Goal: Find specific page/section: Find specific page/section

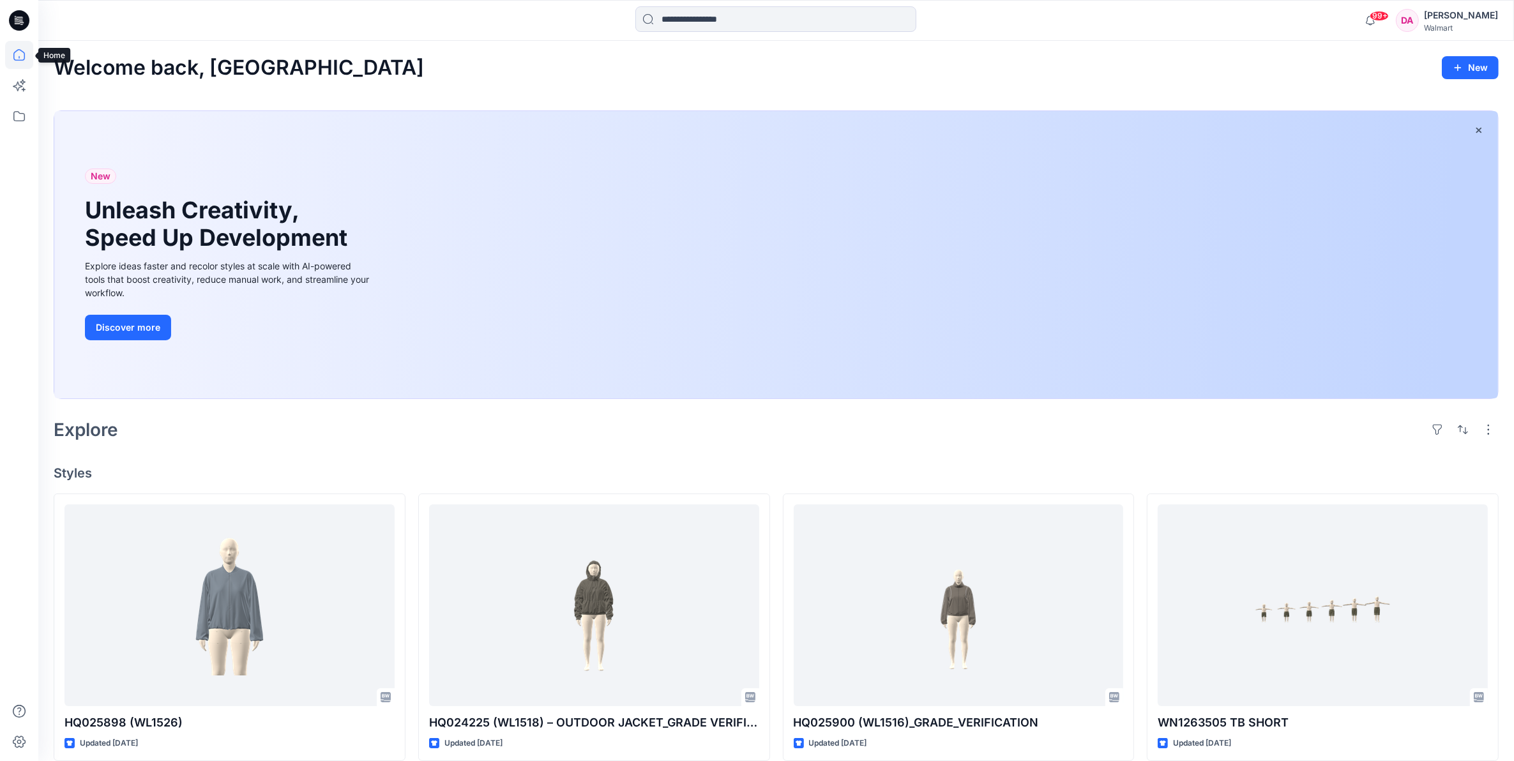
click at [11, 48] on icon at bounding box center [19, 55] width 28 height 28
click at [21, 120] on icon at bounding box center [18, 116] width 11 height 10
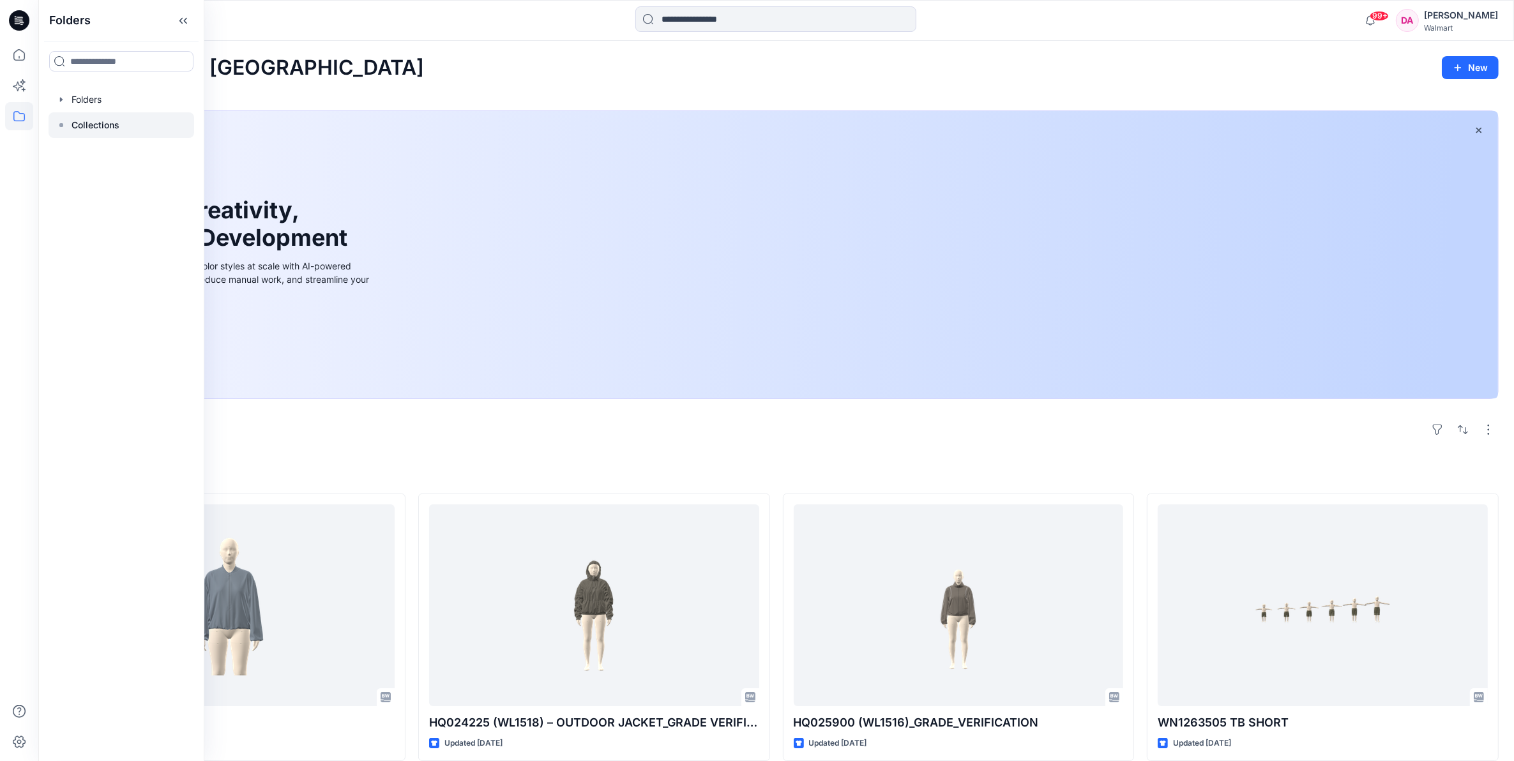
click at [95, 125] on p "Collections" at bounding box center [96, 125] width 48 height 15
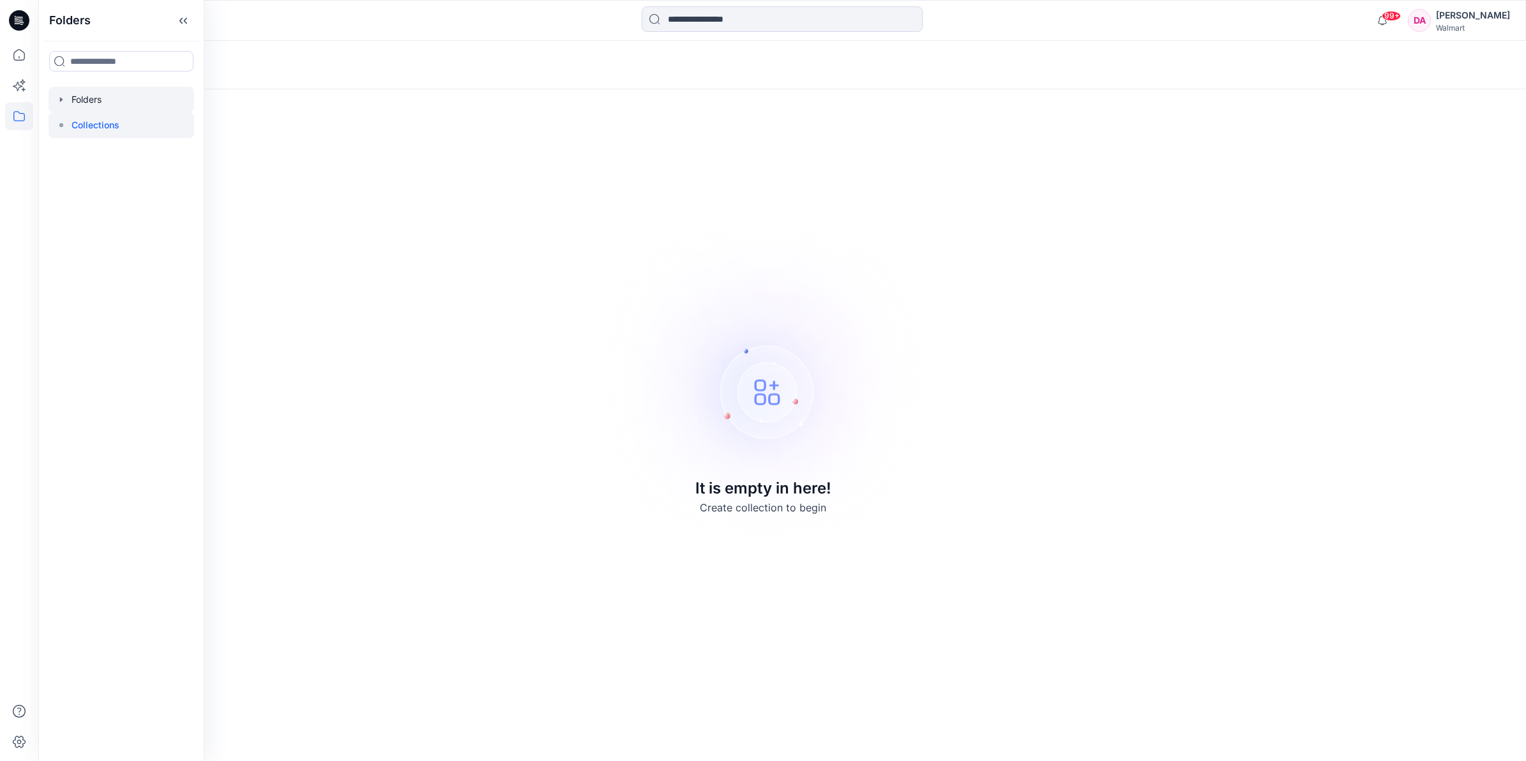
click at [94, 99] on div at bounding box center [122, 100] width 146 height 26
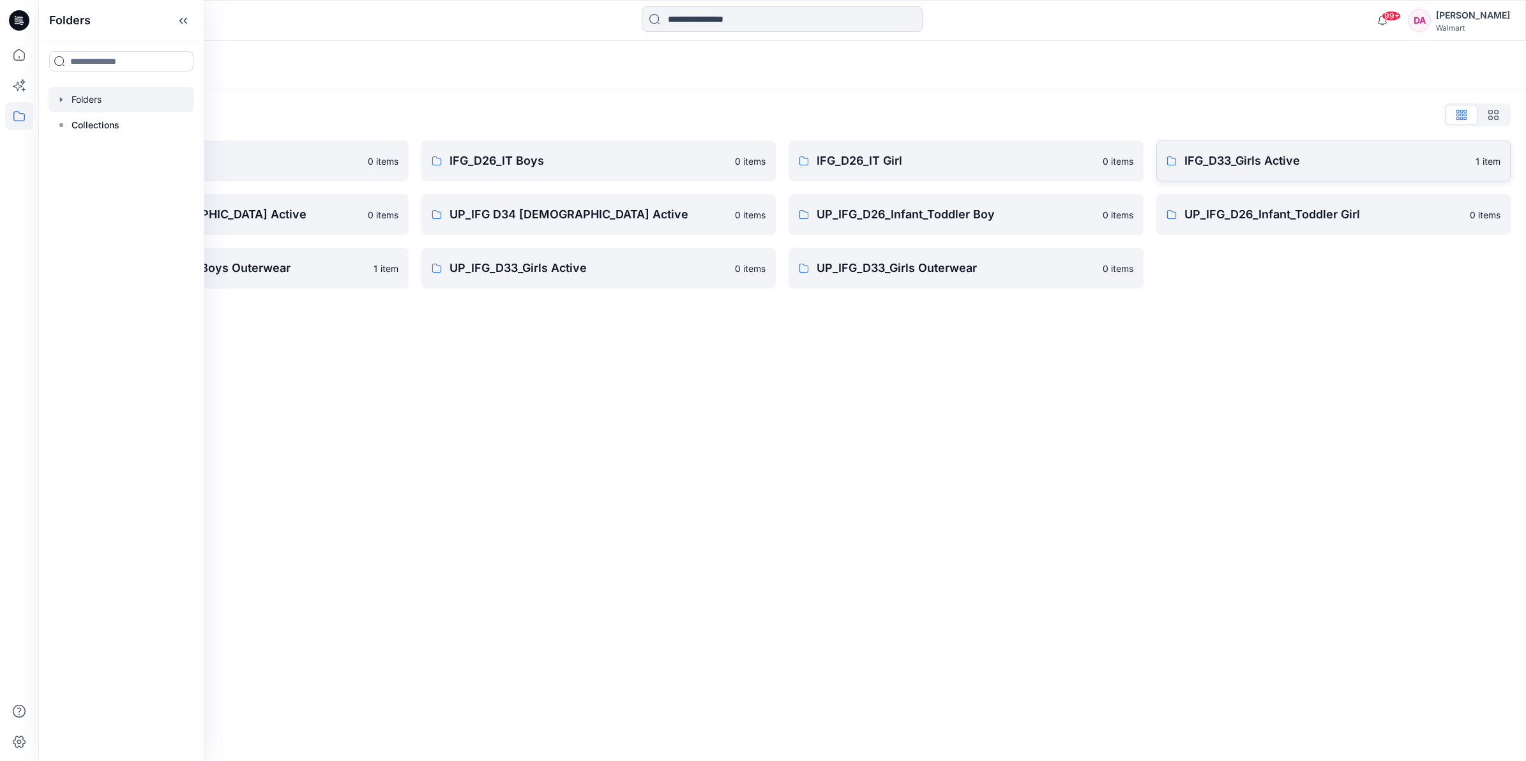
click at [1265, 165] on p "IFG_D33_Girls Active" at bounding box center [1327, 161] width 284 height 18
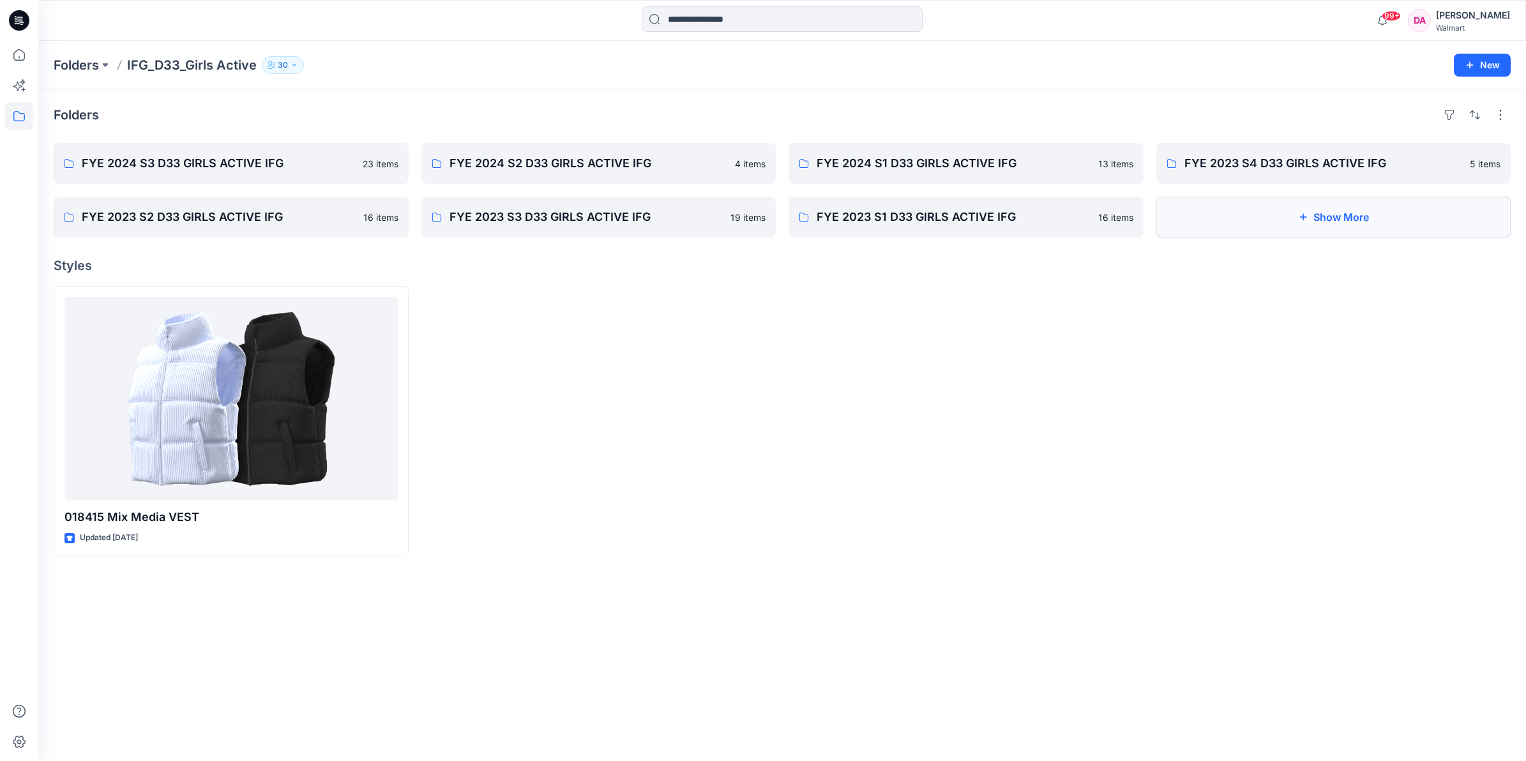
click at [1249, 209] on button "Show More" at bounding box center [1334, 217] width 355 height 41
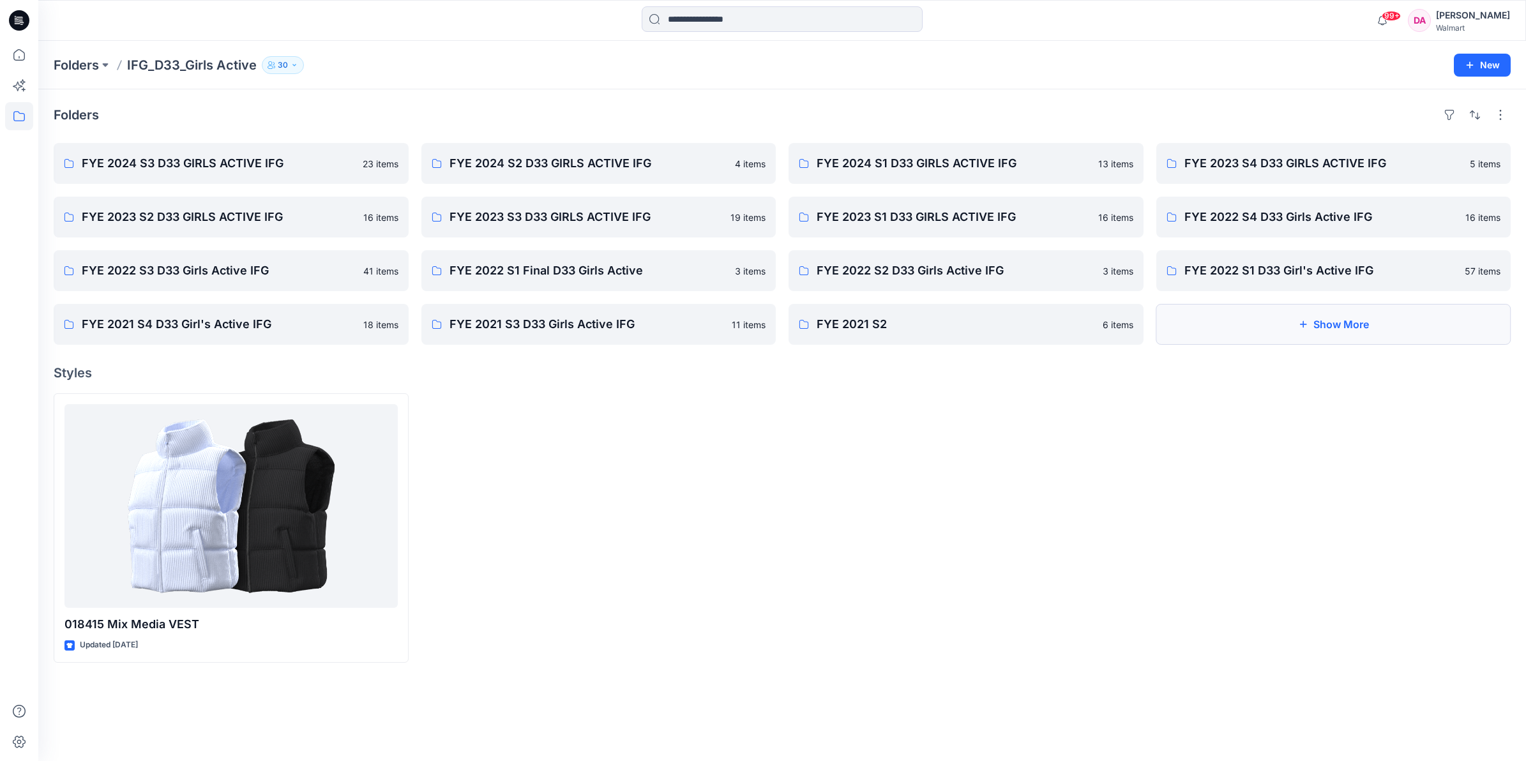
click at [1265, 324] on button "Show More" at bounding box center [1334, 324] width 355 height 41
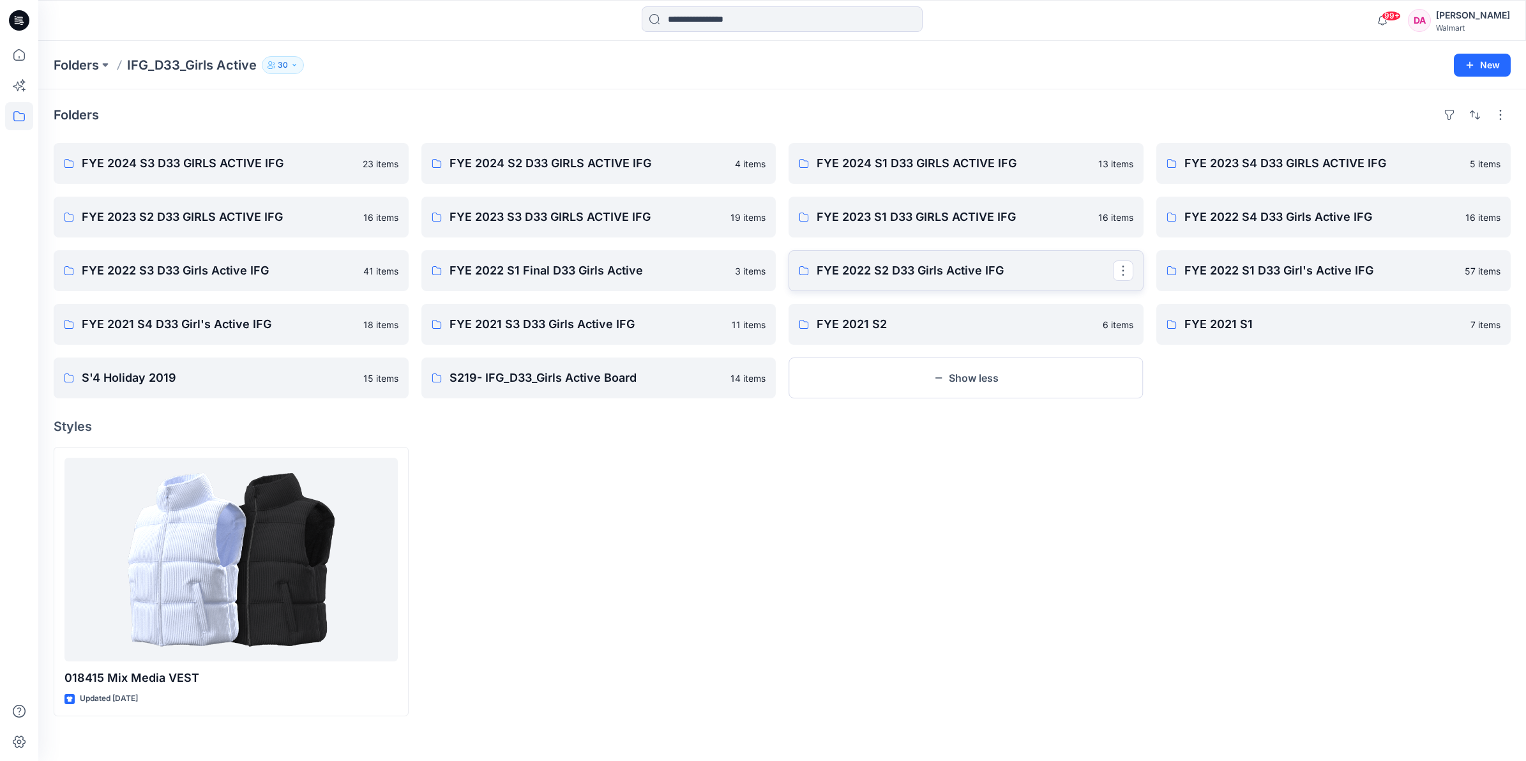
click at [918, 277] on p "FYE 2022 S2 D33 Girls Active IFG" at bounding box center [965, 271] width 296 height 18
click at [962, 215] on p "FYE 2023 S1 D33 GIRLS ACTIVE IFG" at bounding box center [965, 217] width 296 height 18
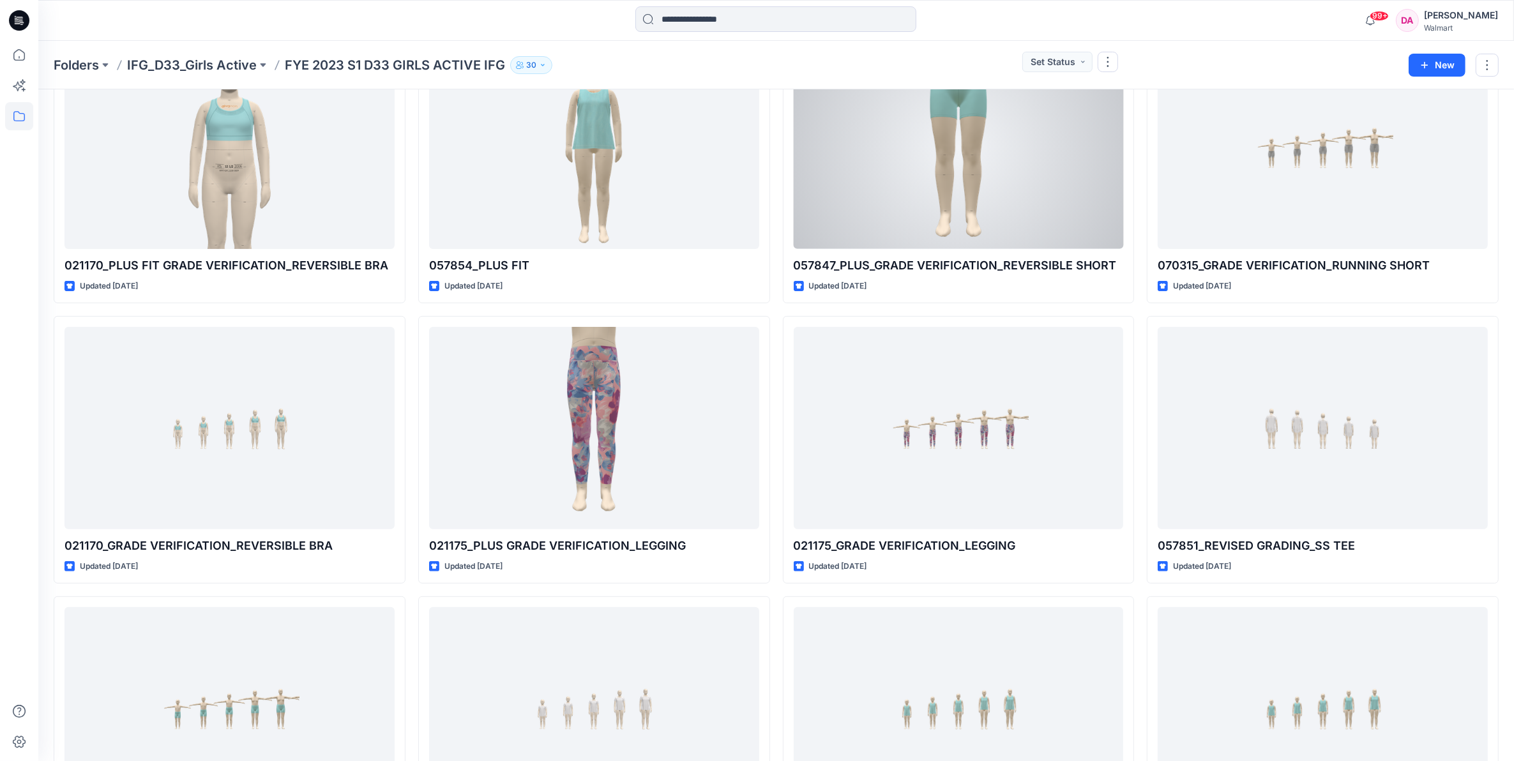
scroll to position [506, 0]
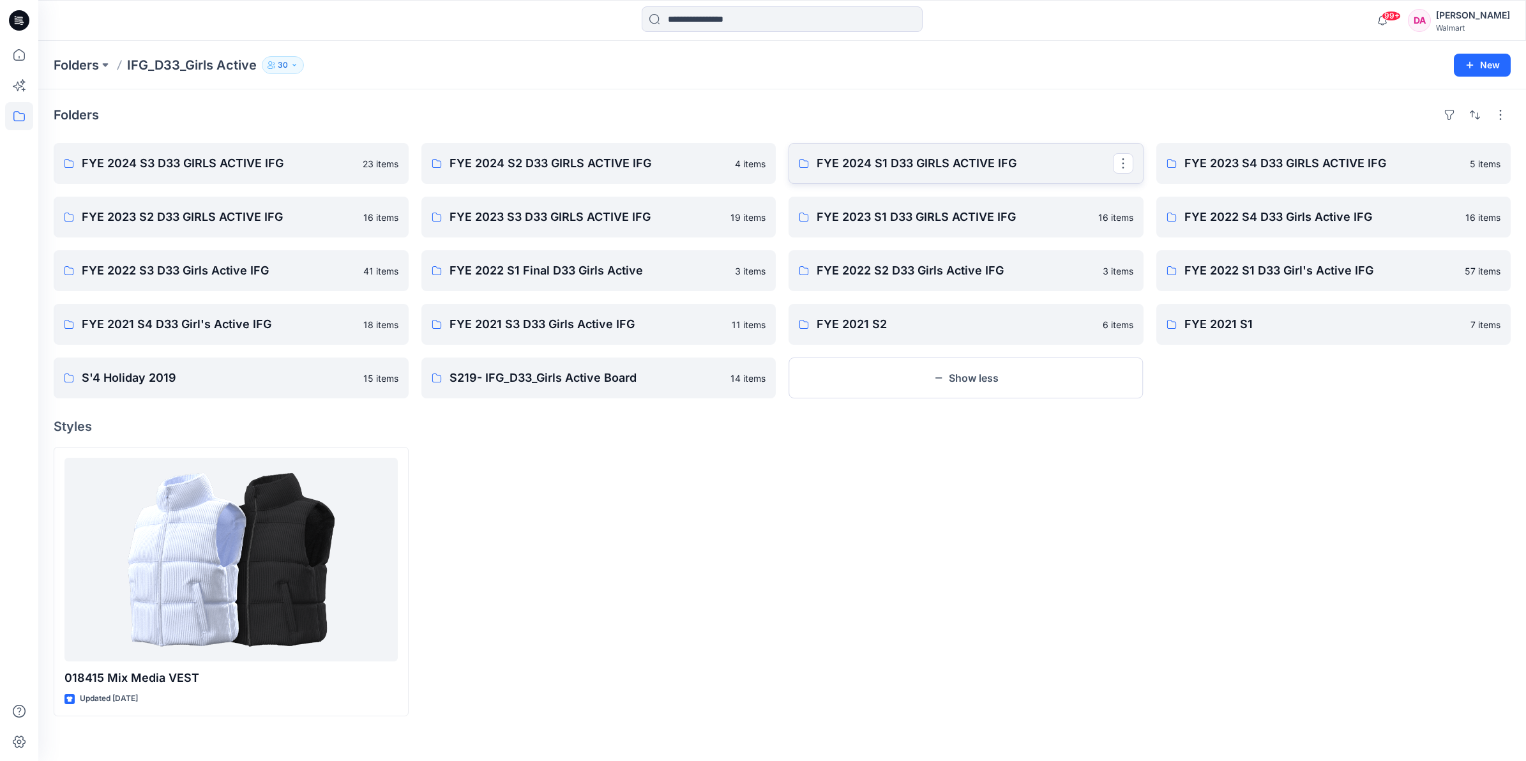
click at [854, 163] on p "FYE 2024 S1 D33 GIRLS ACTIVE IFG" at bounding box center [965, 164] width 296 height 18
click at [563, 160] on p "FYE 2024 S2 D33 GIRLS ACTIVE IFG" at bounding box center [598, 164] width 296 height 18
click at [262, 167] on p "FYE 2024 S3 D33 GIRLS ACTIVE IFG" at bounding box center [230, 164] width 296 height 18
click at [81, 62] on p "Folders" at bounding box center [76, 65] width 45 height 18
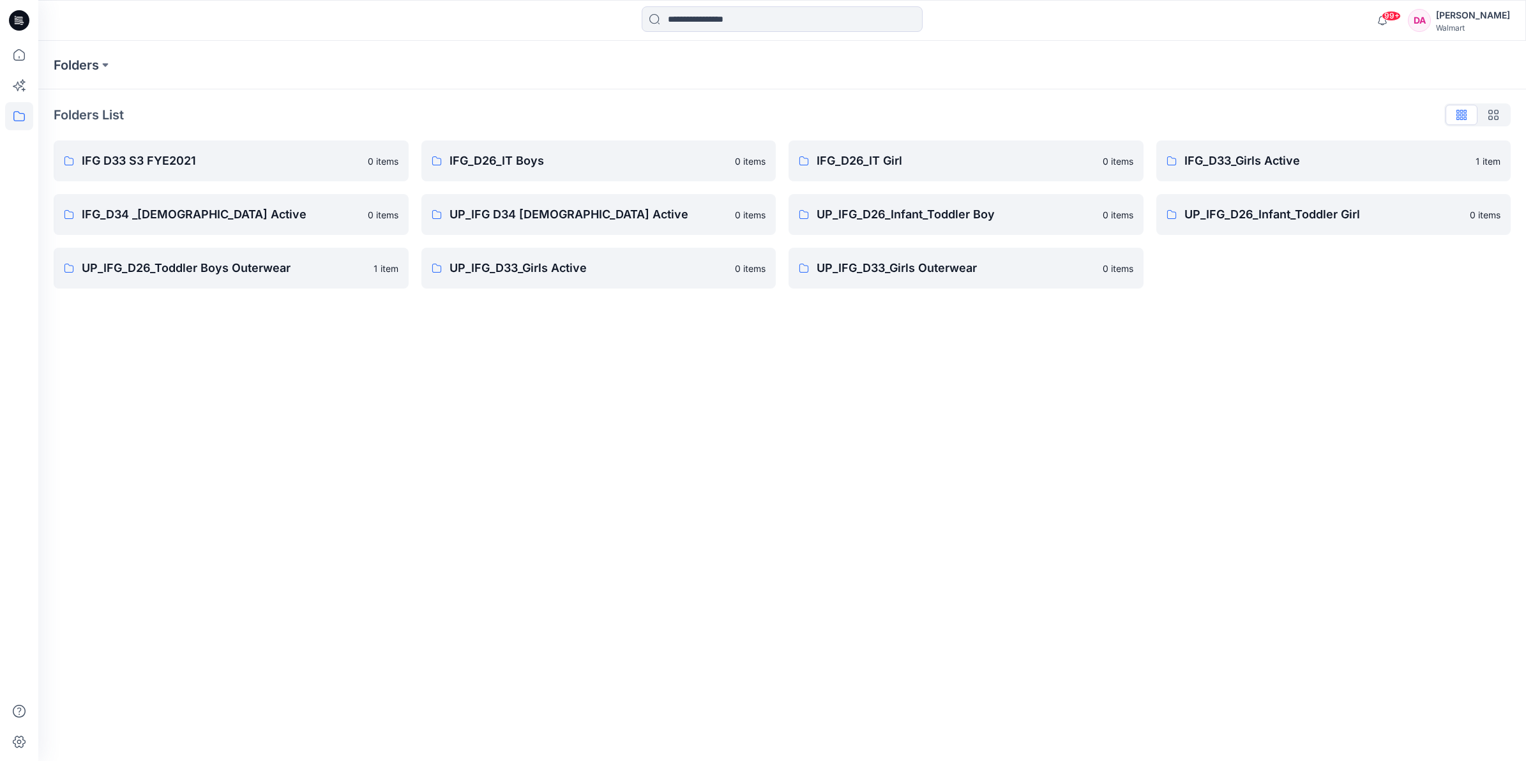
click at [1059, 541] on div "Folders Folders List IFG D33 S3 FYE2021 0 items IFG_D34 _[DEMOGRAPHIC_DATA] Act…" at bounding box center [782, 401] width 1488 height 720
click at [952, 270] on p "UP_IFG_D33_Girls Outerwear" at bounding box center [956, 268] width 278 height 18
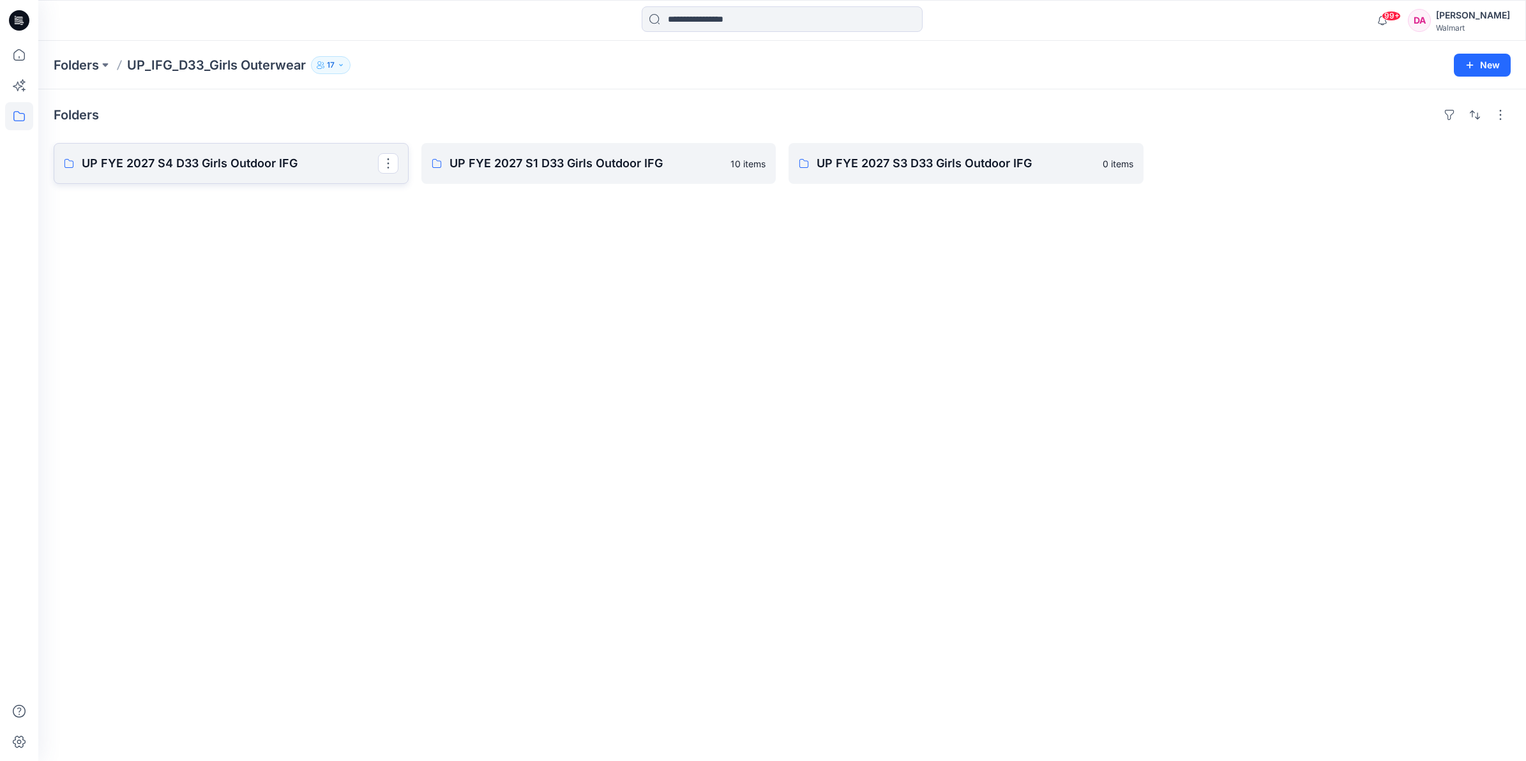
click at [195, 173] on link "UP FYE 2027 S4 D33 Girls Outdoor IFG" at bounding box center [231, 163] width 355 height 41
click at [899, 156] on p "UP FYE 2027 S3 D33 Girls Outdoor IFG" at bounding box center [965, 164] width 296 height 18
click at [554, 174] on link "UP FYE 2027 S1 D33 Girls Outdoor IFG" at bounding box center [598, 163] width 355 height 41
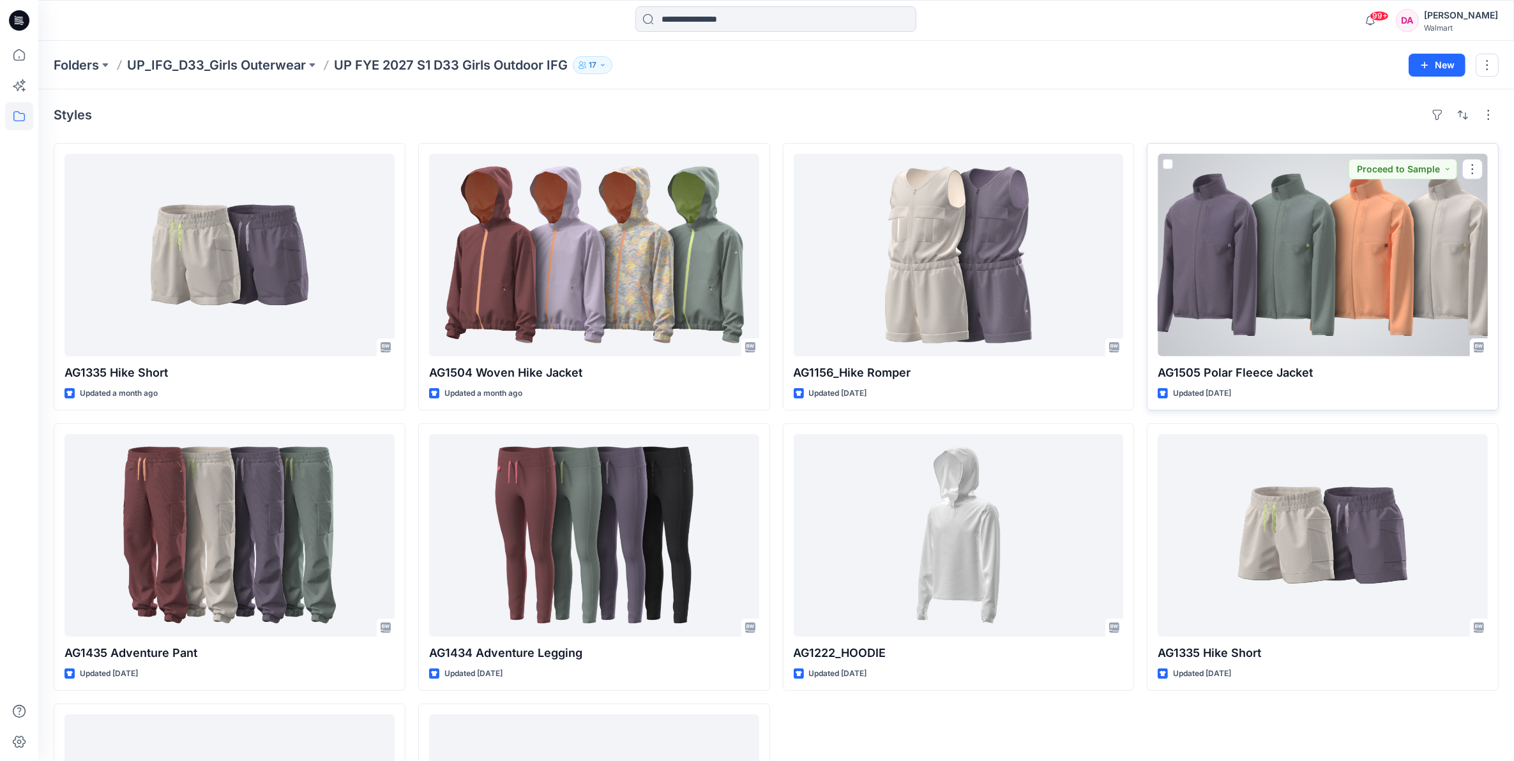
click at [1278, 294] on div at bounding box center [1323, 255] width 330 height 202
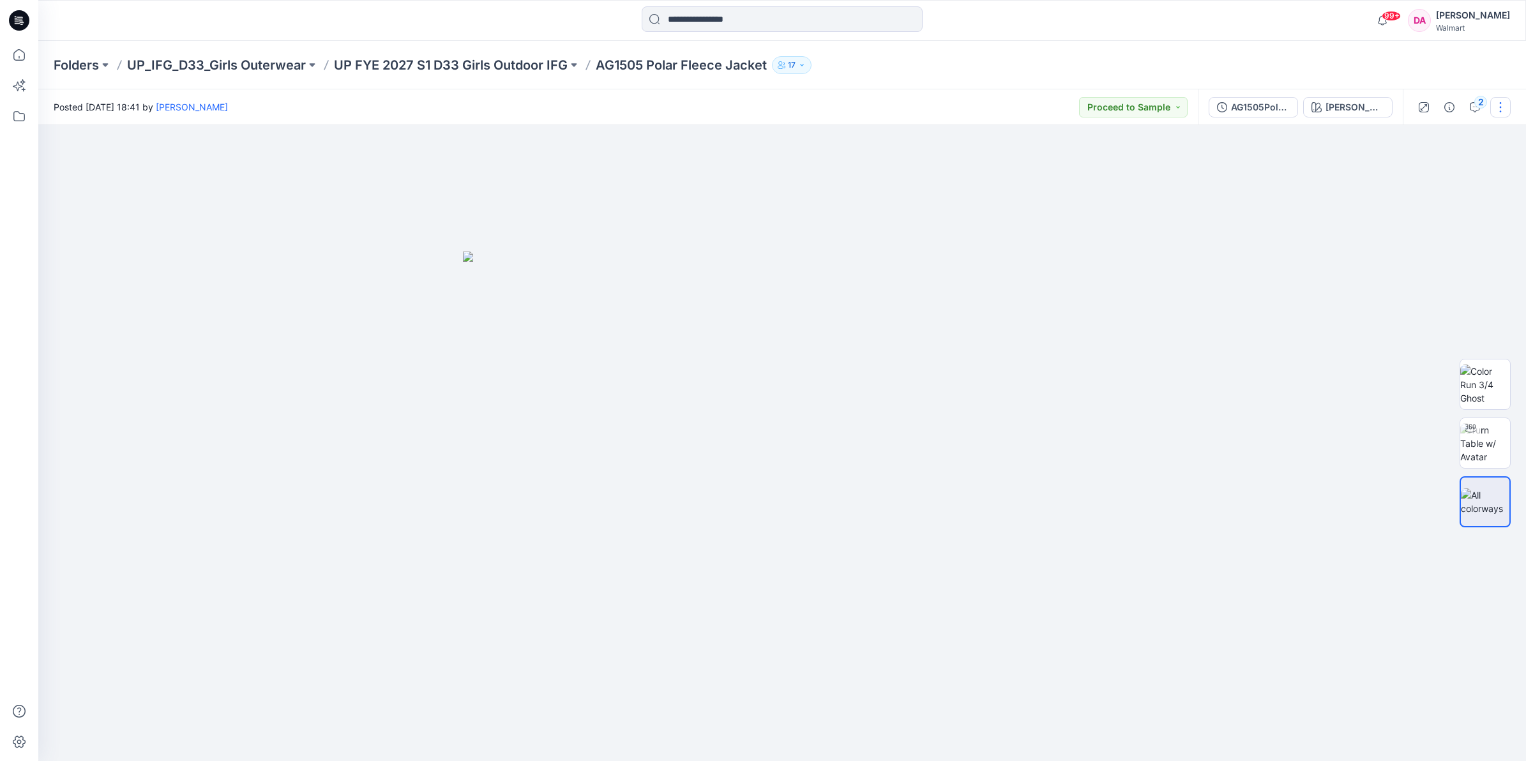
click at [1503, 107] on button "button" at bounding box center [1501, 107] width 20 height 20
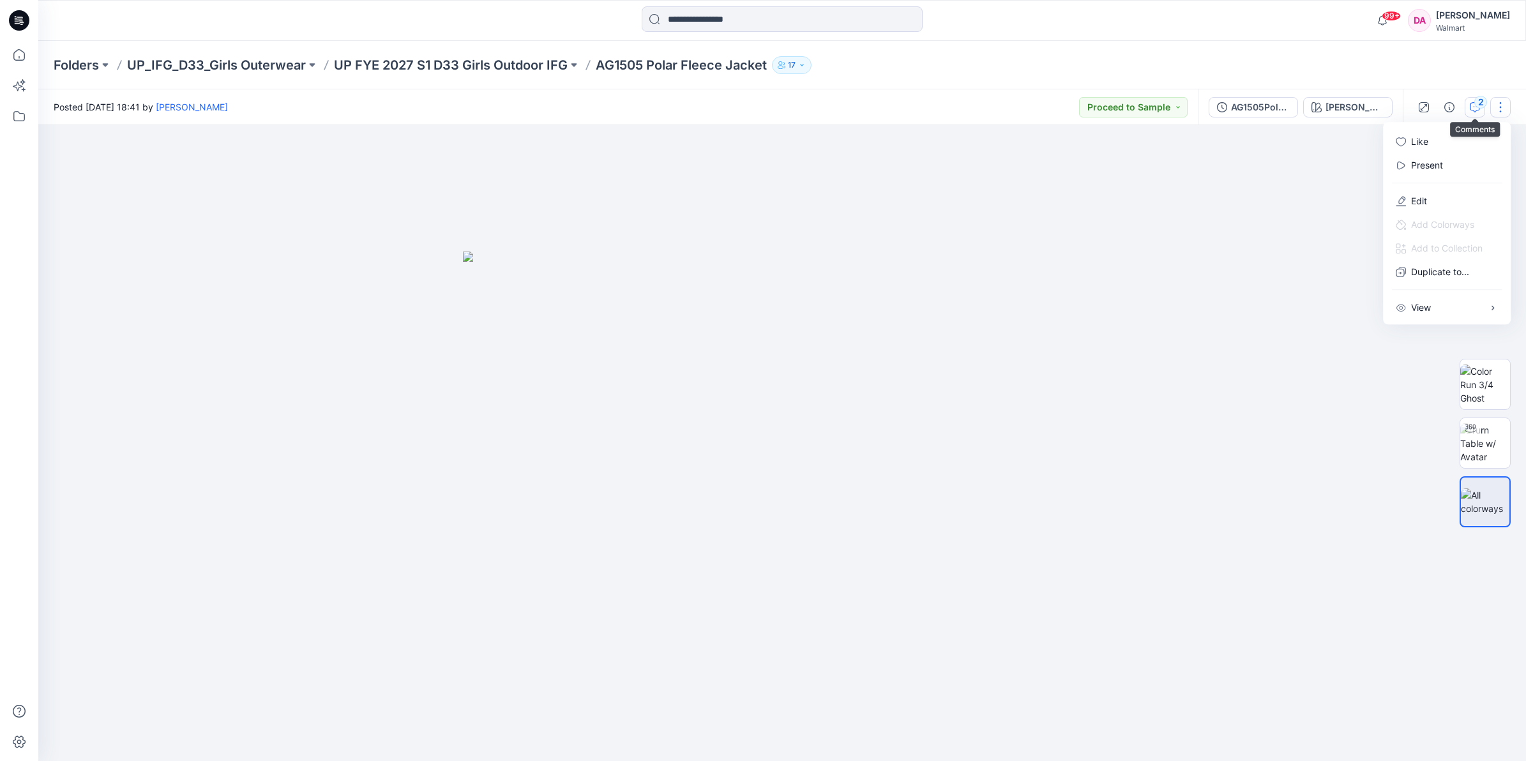
click at [1475, 109] on icon "button" at bounding box center [1475, 107] width 10 height 10
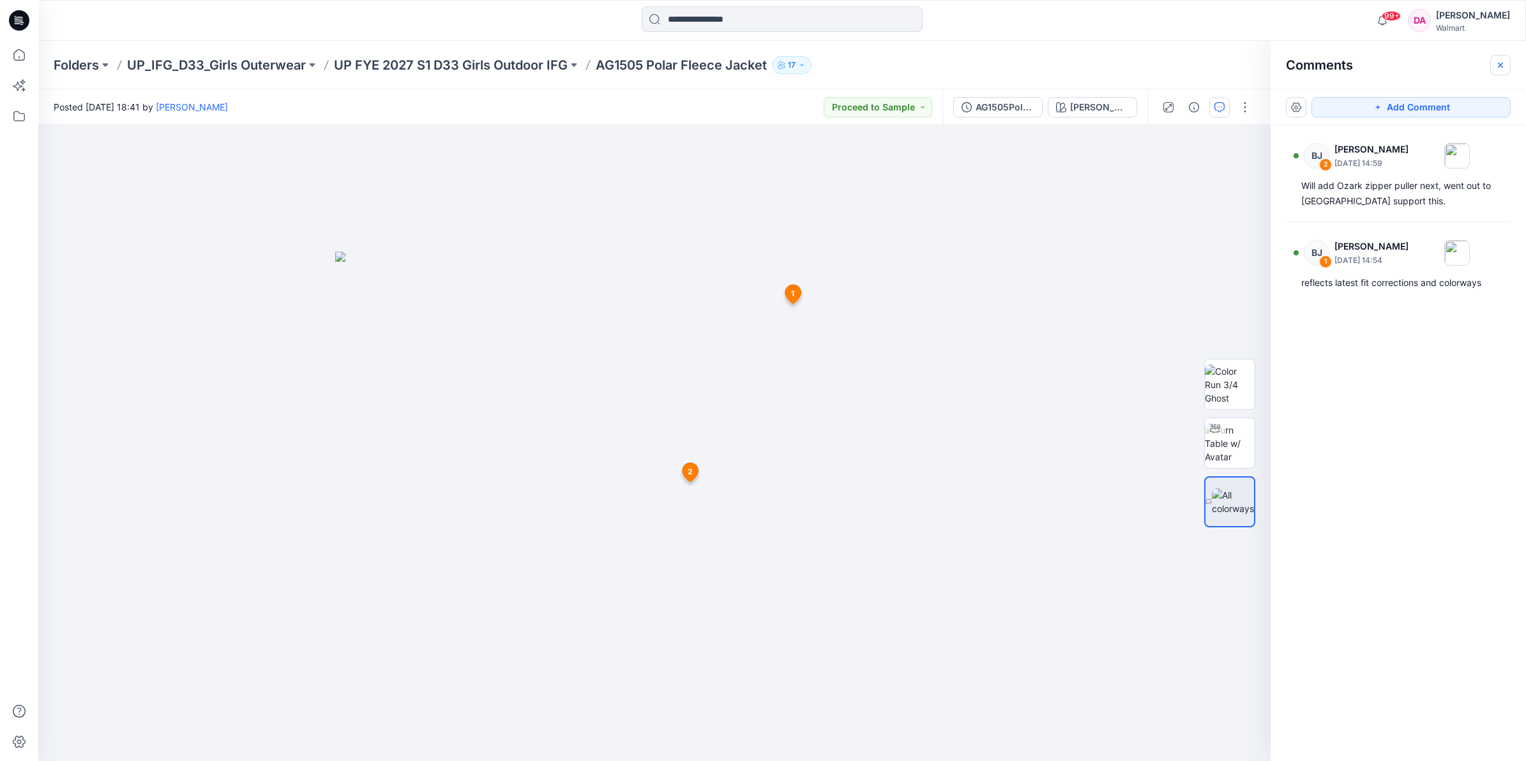
drag, startPoint x: 1504, startPoint y: 65, endPoint x: 1496, endPoint y: 68, distance: 8.3
click at [1504, 65] on icon "button" at bounding box center [1501, 65] width 10 height 10
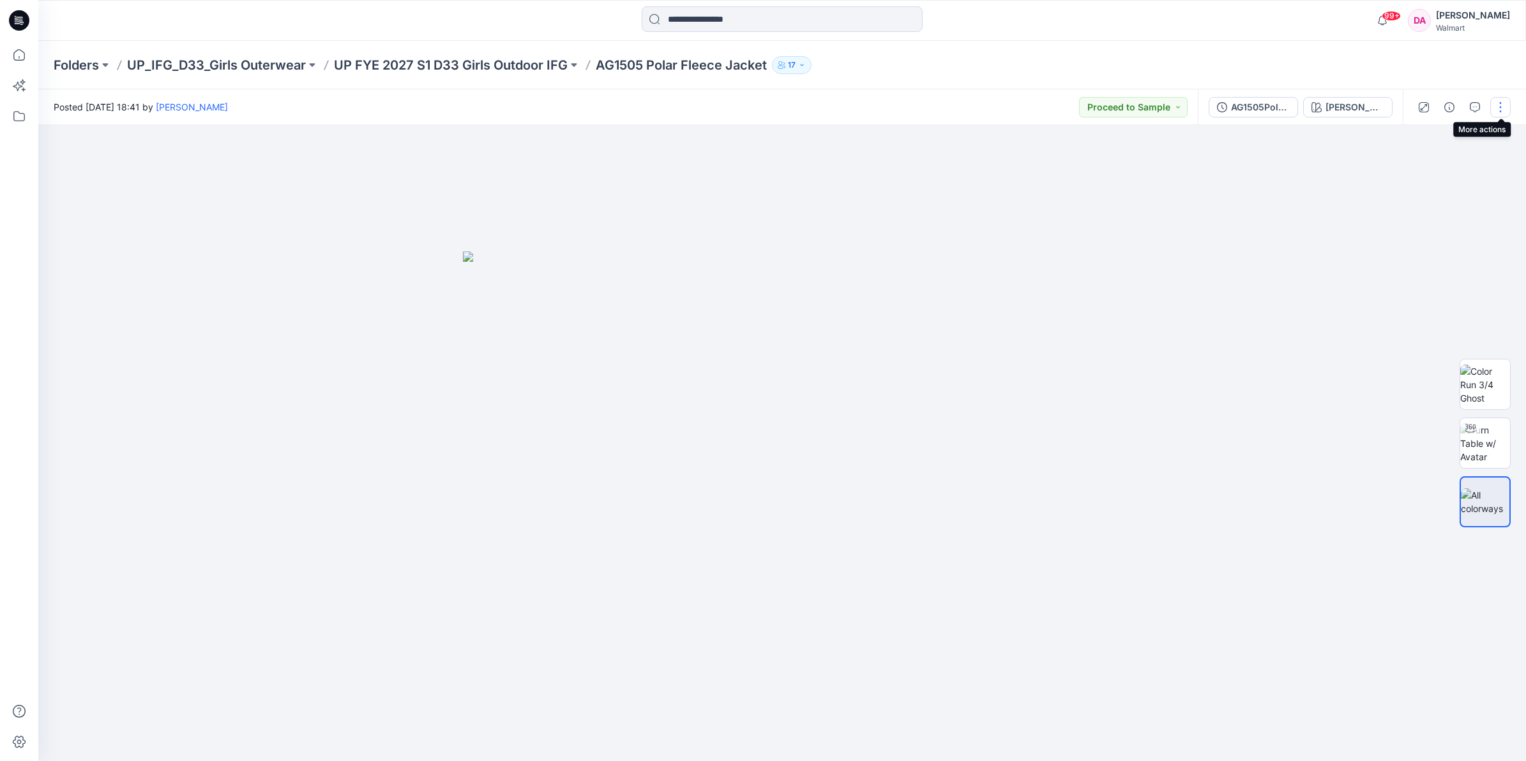
click at [1499, 106] on button "button" at bounding box center [1501, 107] width 20 height 20
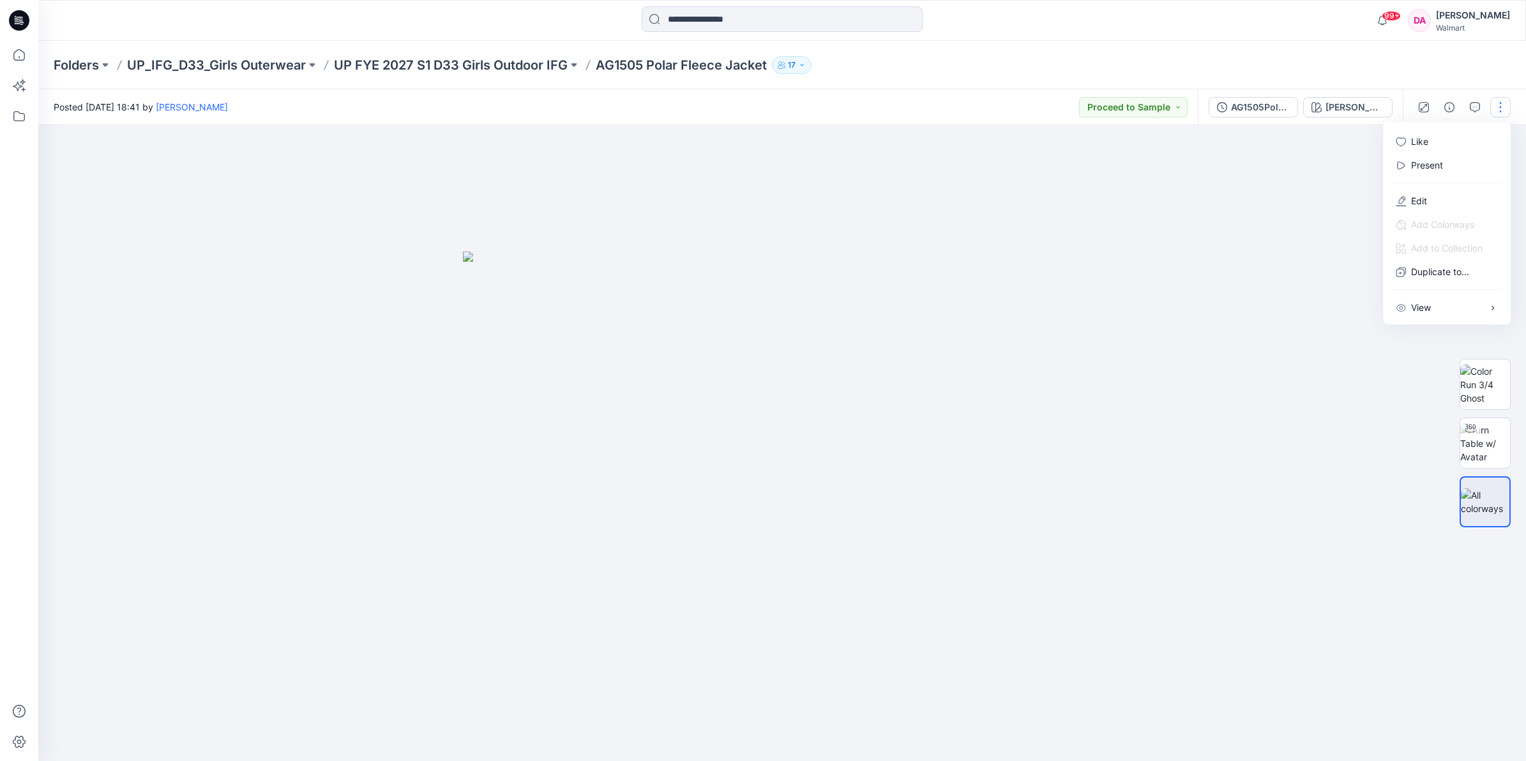
click at [1499, 106] on button "button" at bounding box center [1501, 107] width 20 height 20
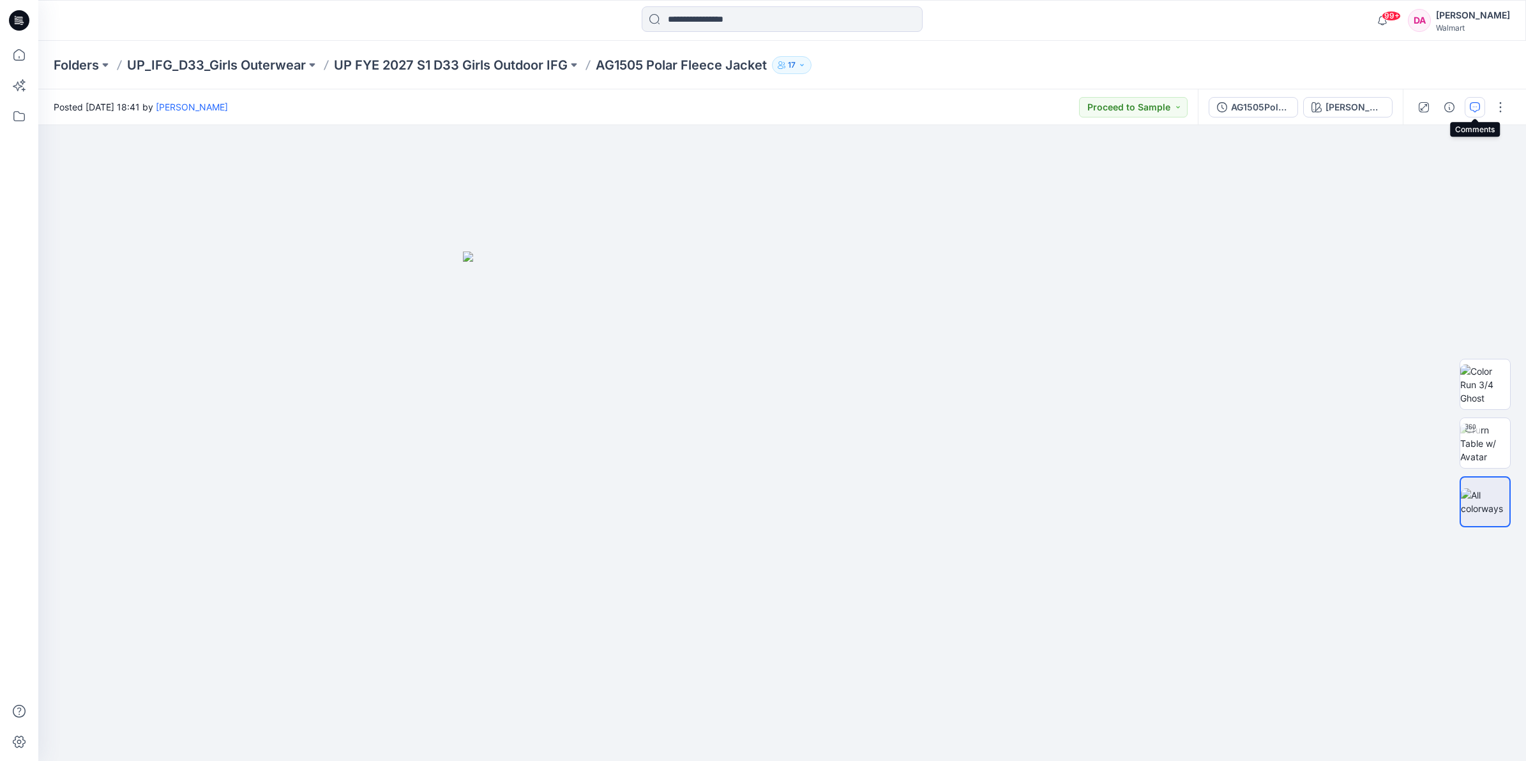
click at [1473, 109] on icon "button" at bounding box center [1475, 107] width 10 height 10
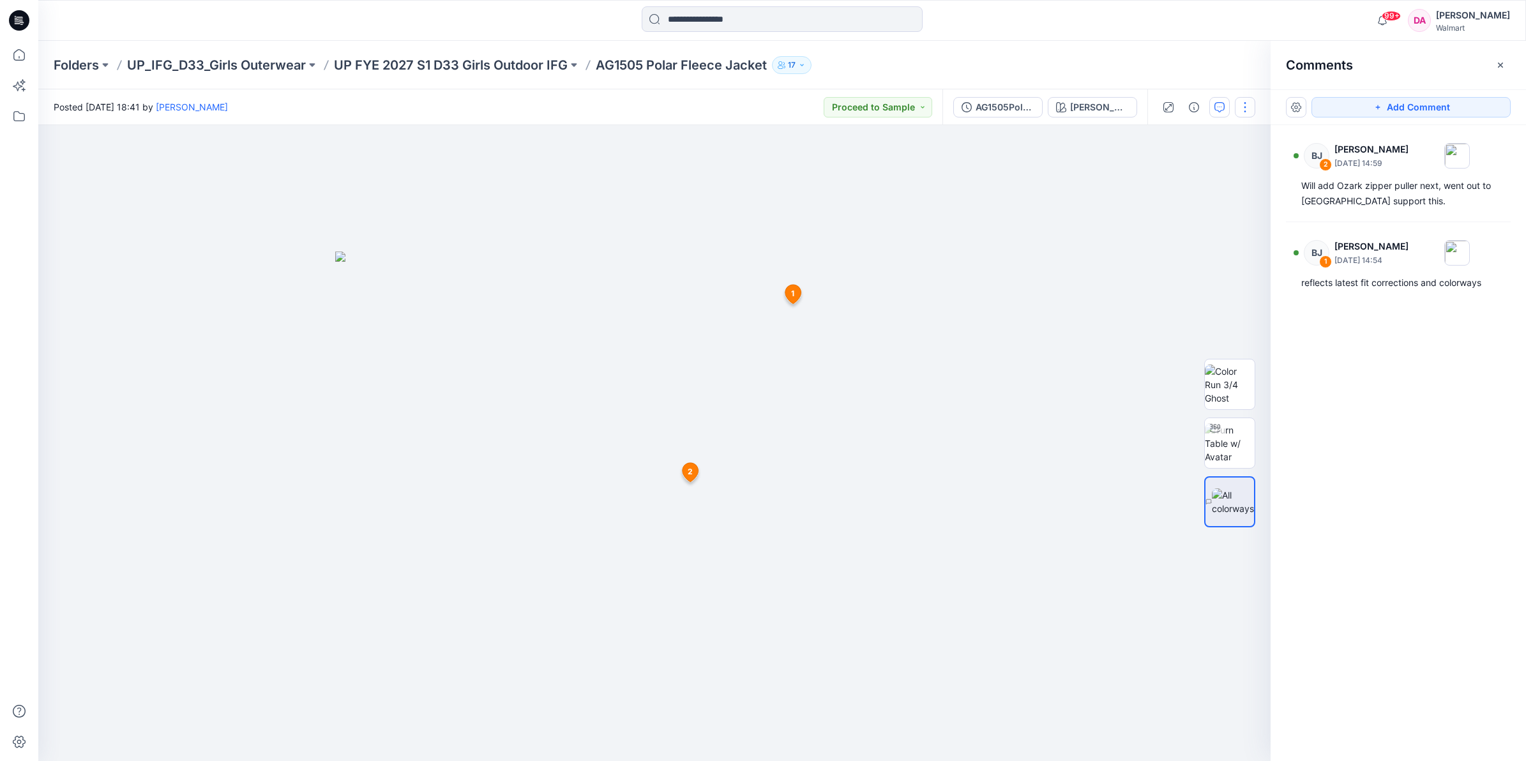
click at [1246, 109] on button "button" at bounding box center [1245, 107] width 20 height 20
click at [1173, 310] on p "View" at bounding box center [1166, 307] width 20 height 13
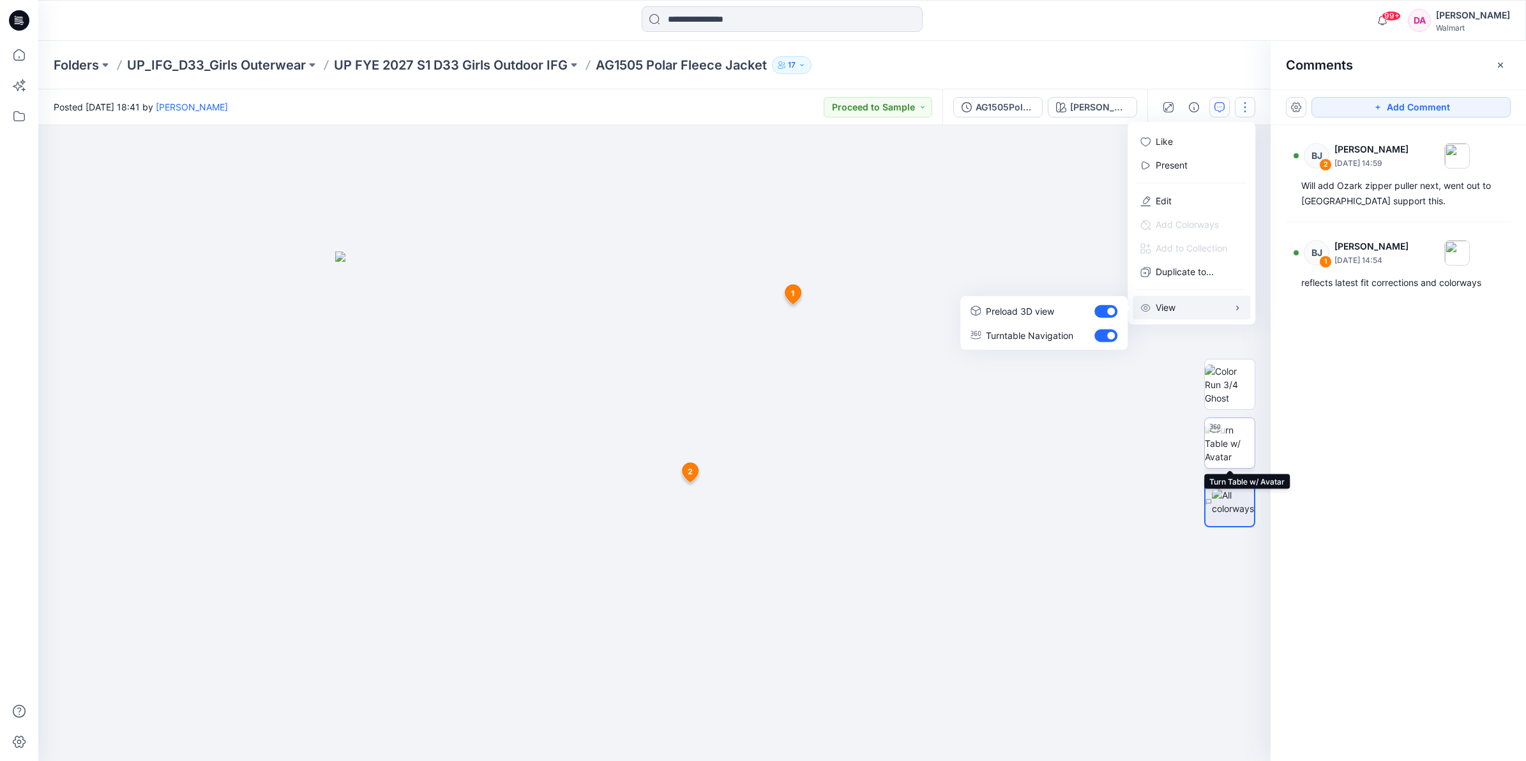
click at [1227, 441] on img at bounding box center [1230, 443] width 50 height 40
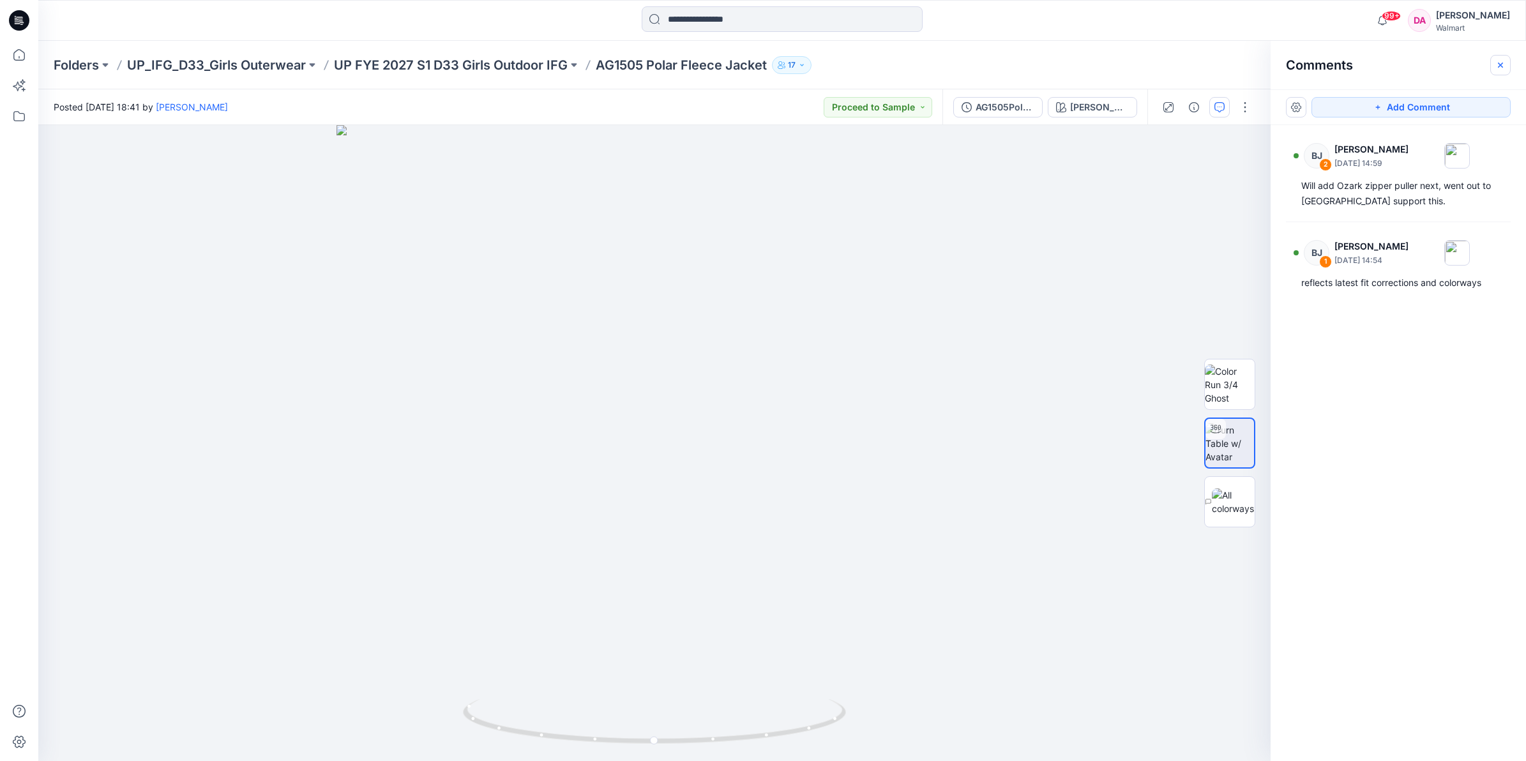
click at [1505, 66] on icon "button" at bounding box center [1501, 65] width 10 height 10
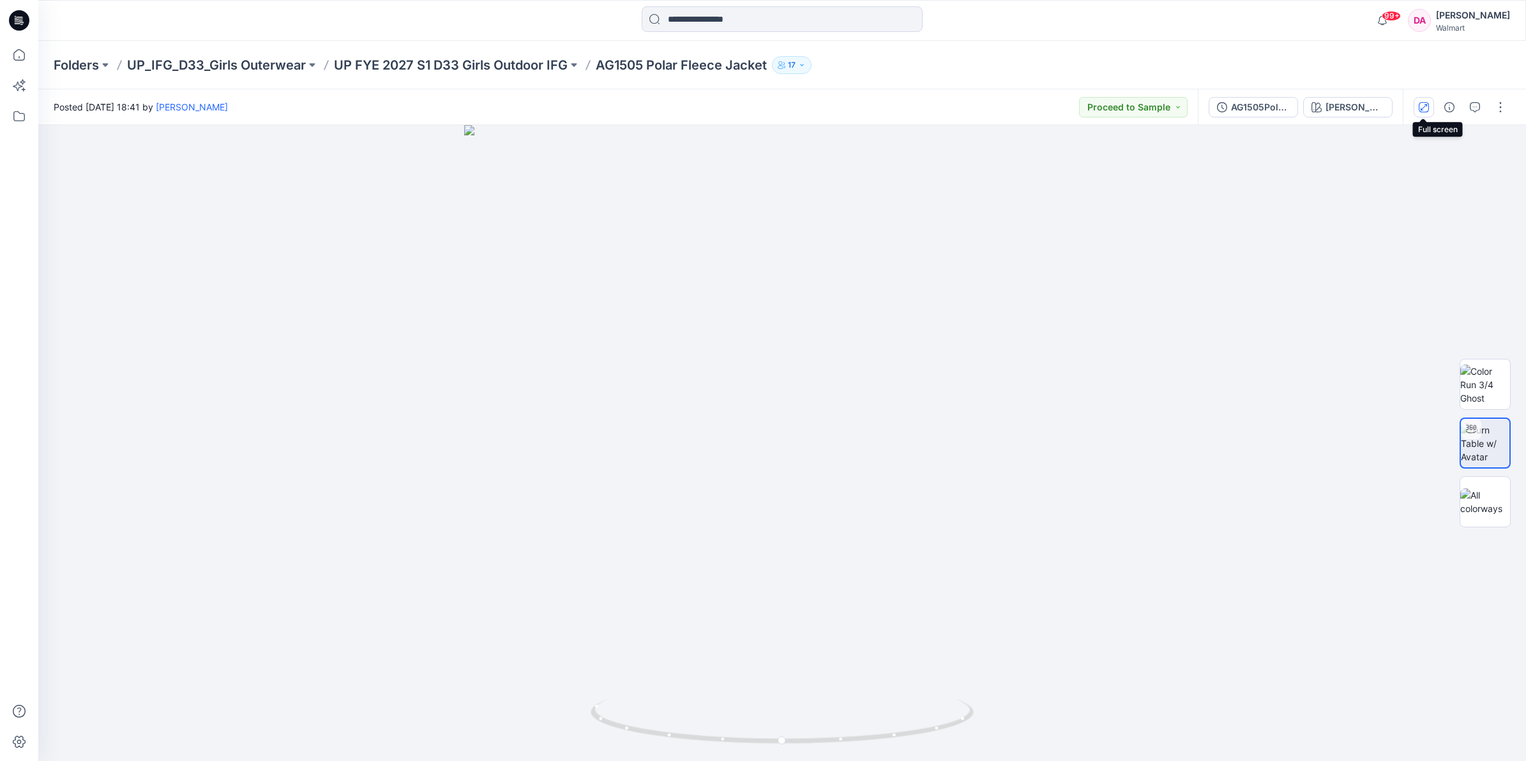
click at [1421, 107] on icon "button" at bounding box center [1424, 107] width 10 height 10
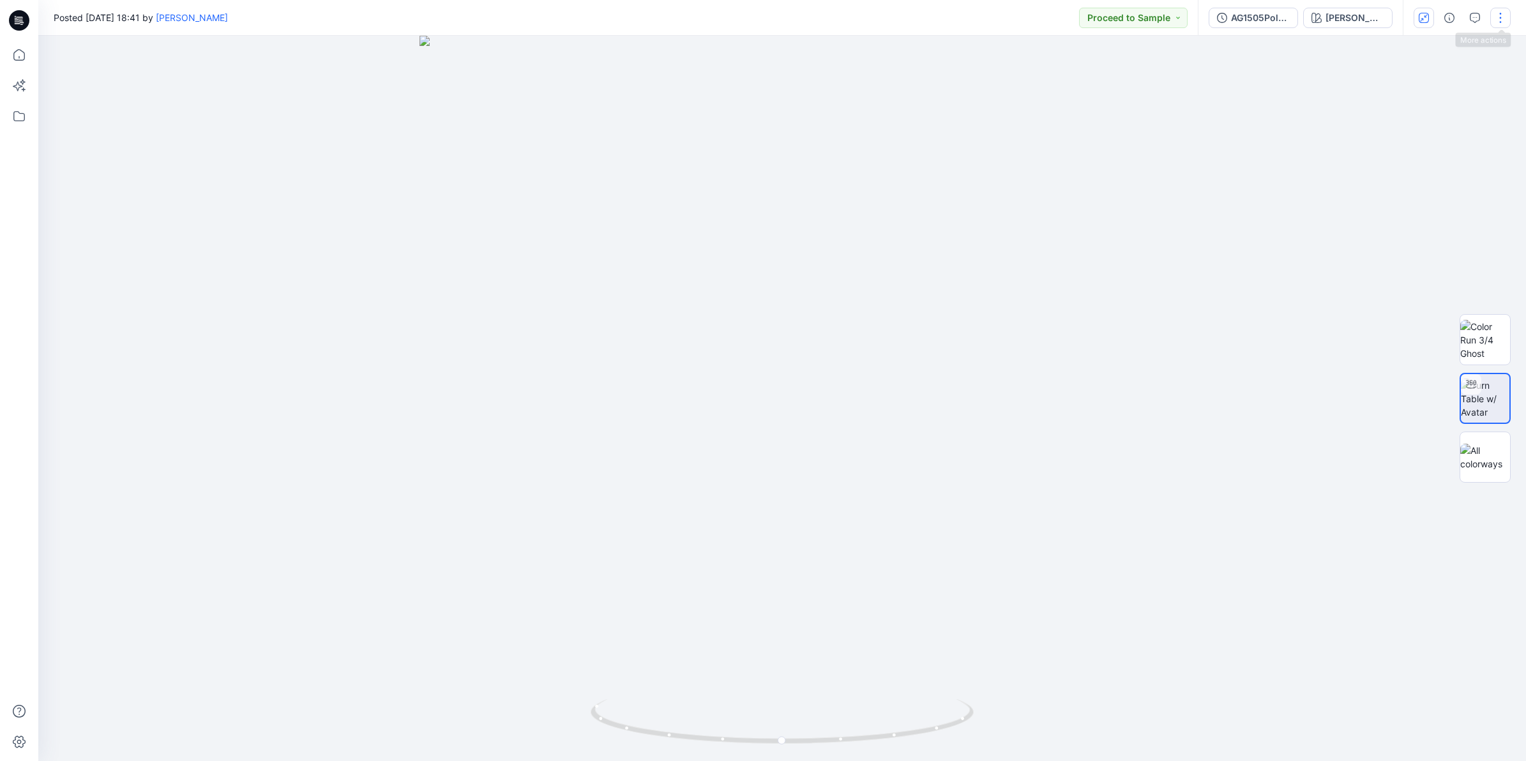
click at [1499, 20] on button "button" at bounding box center [1501, 18] width 20 height 20
click at [1419, 16] on icon "button" at bounding box center [1424, 18] width 10 height 10
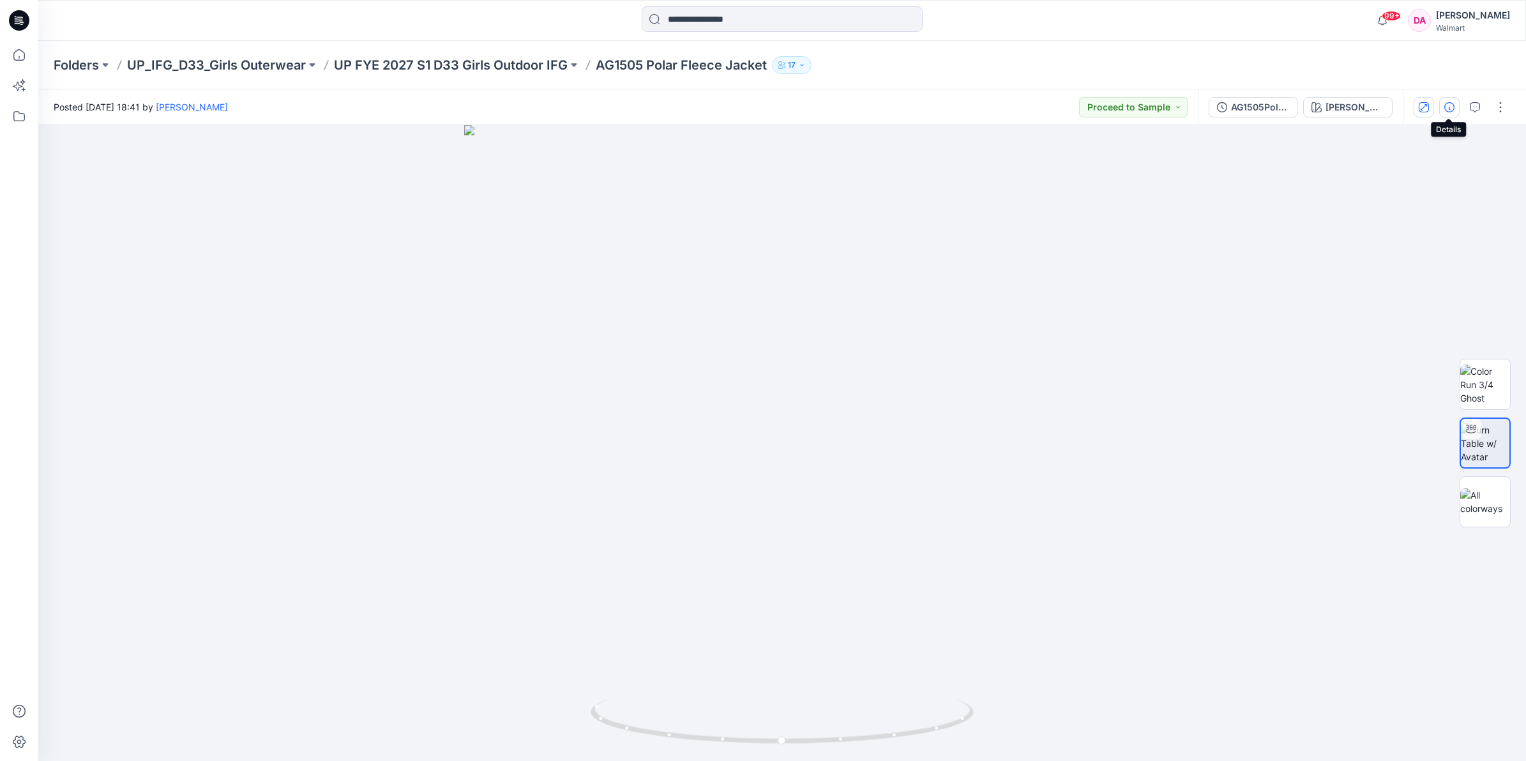
click at [1454, 114] on button "button" at bounding box center [1449, 107] width 20 height 20
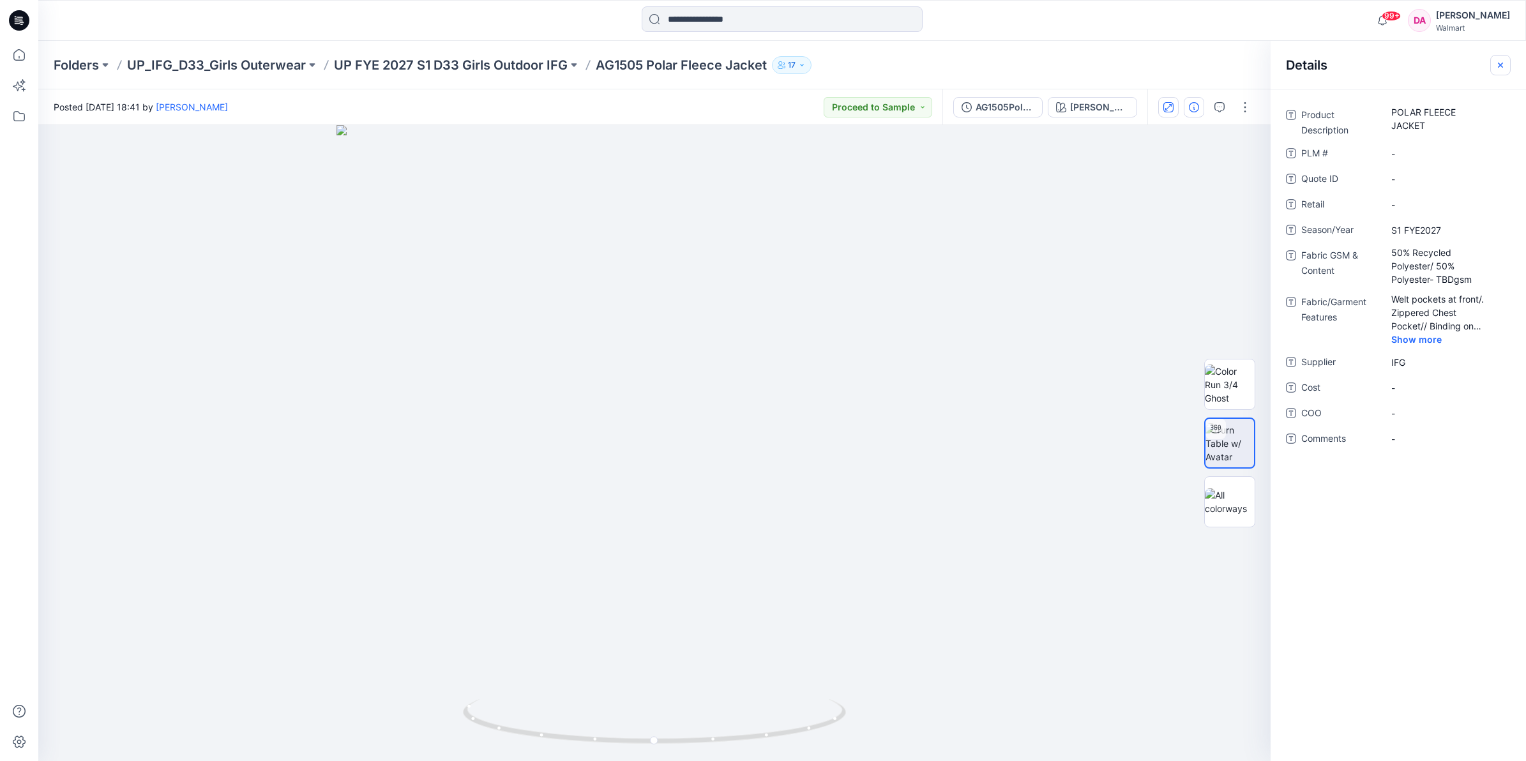
click at [1510, 70] on button "button" at bounding box center [1501, 65] width 20 height 20
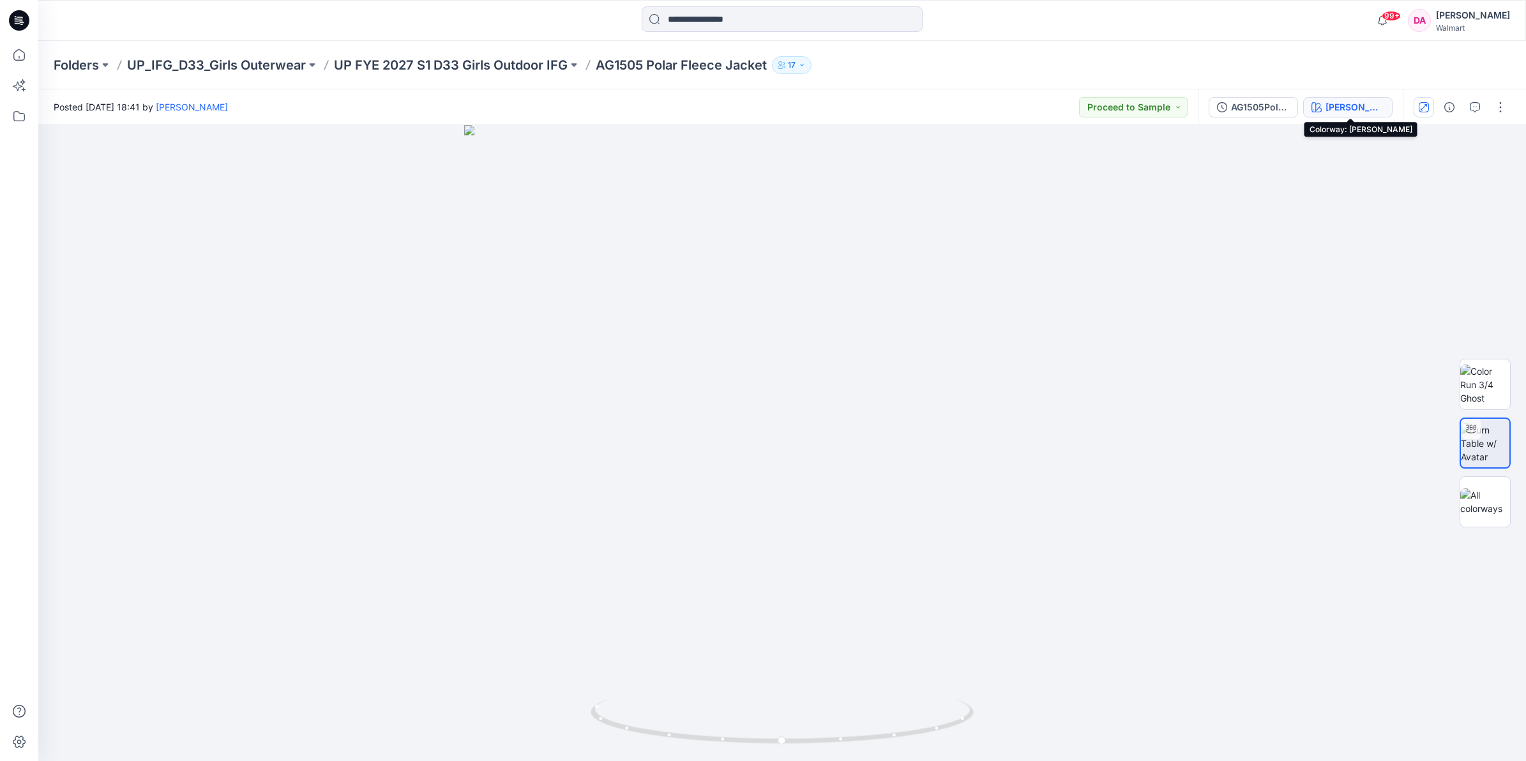
click at [1362, 104] on div "[PERSON_NAME]" at bounding box center [1355, 107] width 59 height 14
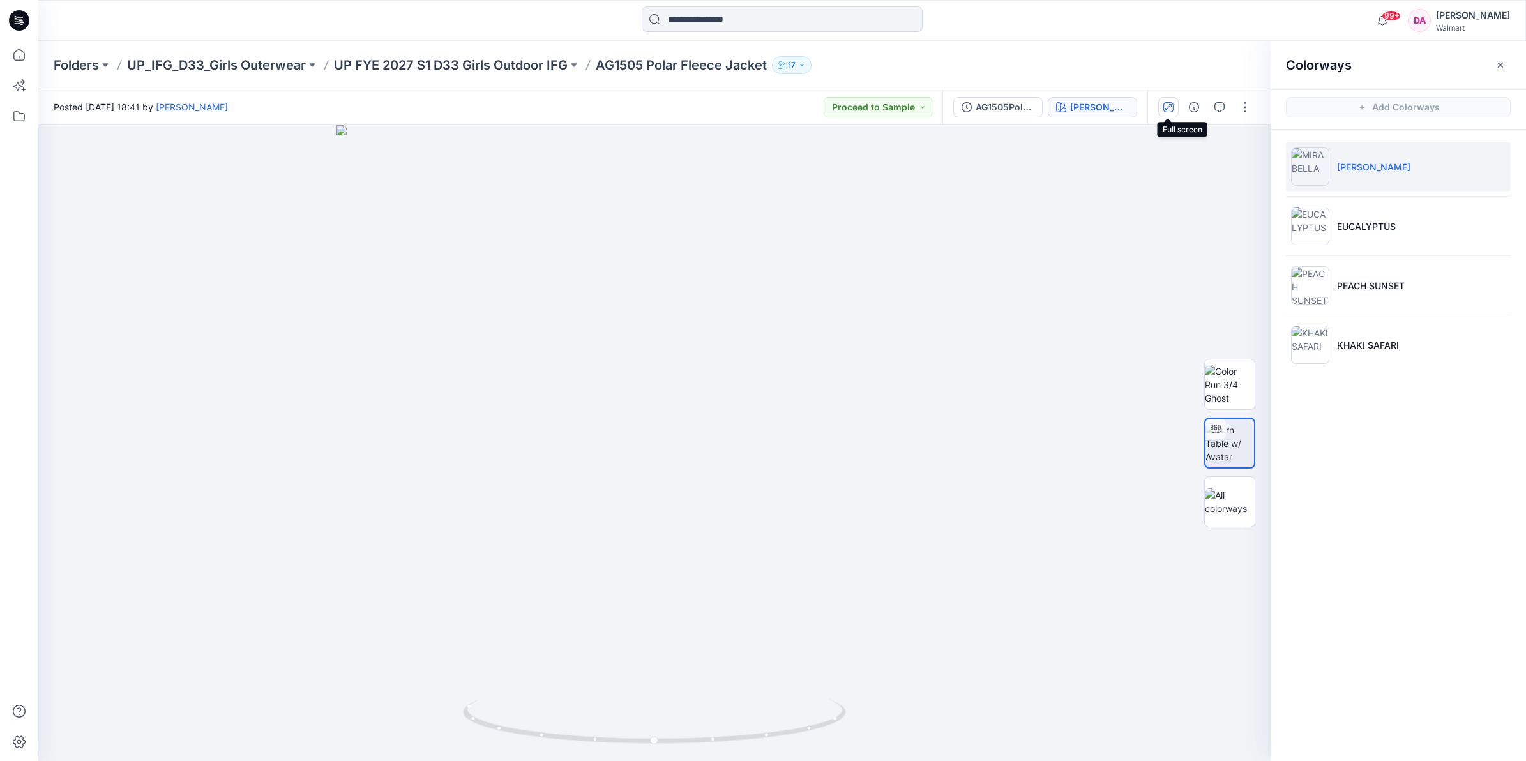
click at [1166, 105] on icon "button" at bounding box center [1169, 107] width 10 height 10
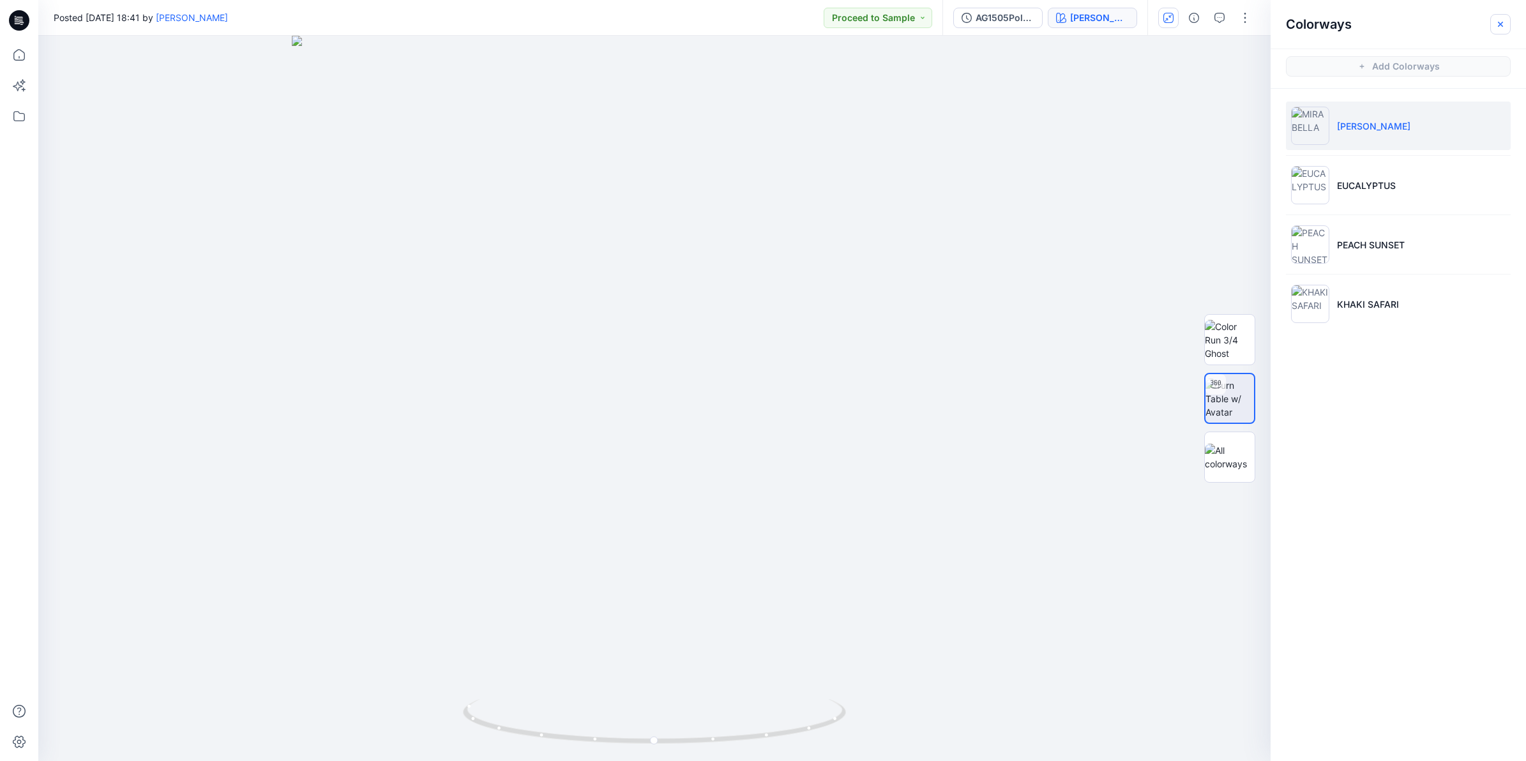
click at [1496, 24] on icon "button" at bounding box center [1501, 24] width 10 height 10
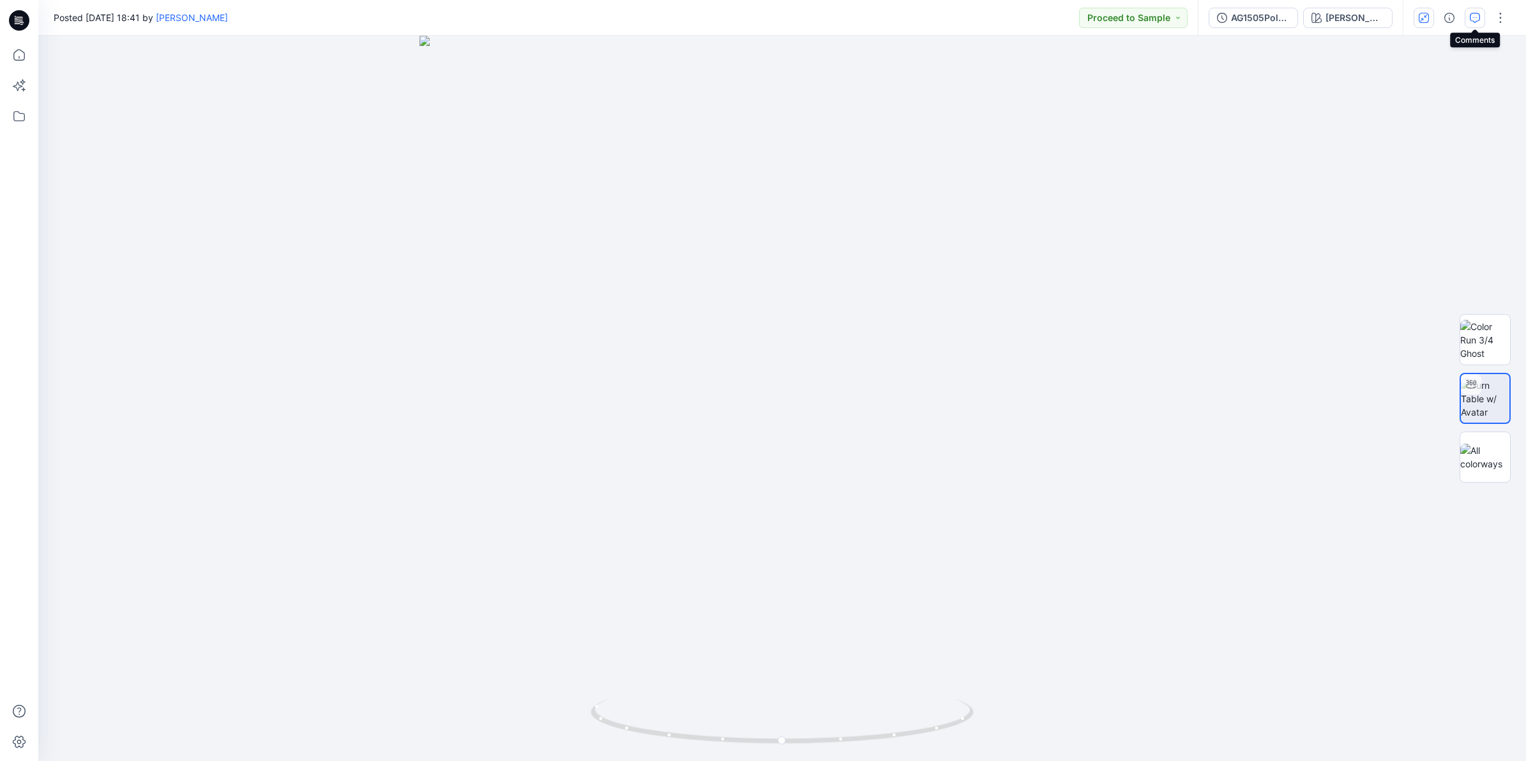
click at [1476, 20] on icon "button" at bounding box center [1475, 18] width 10 height 10
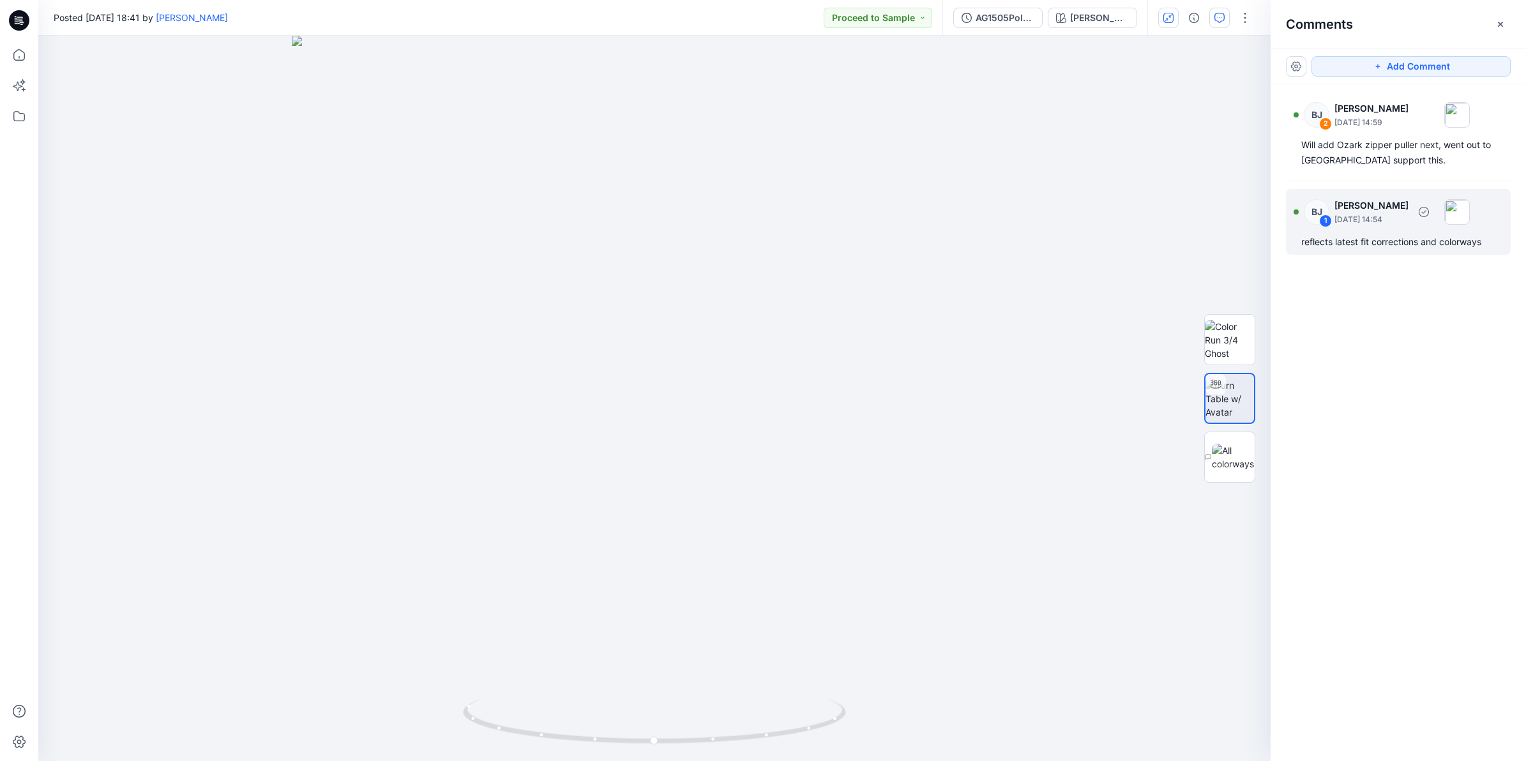
click at [1378, 129] on p "[DATE] 14:54" at bounding box center [1372, 122] width 74 height 13
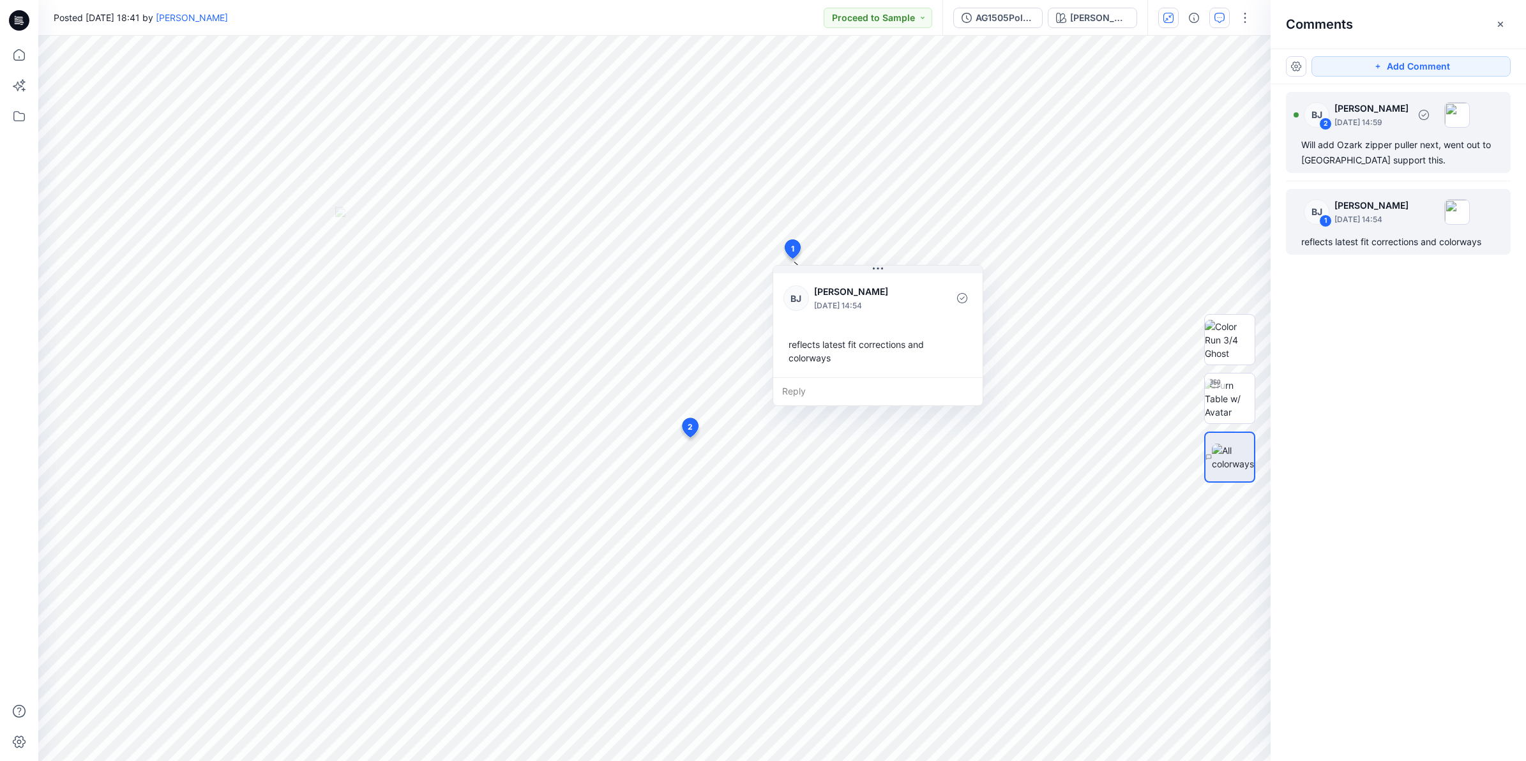
click at [1393, 145] on div "Will add Ozark zipper puller next, went out to [GEOGRAPHIC_DATA] support this." at bounding box center [1399, 152] width 194 height 31
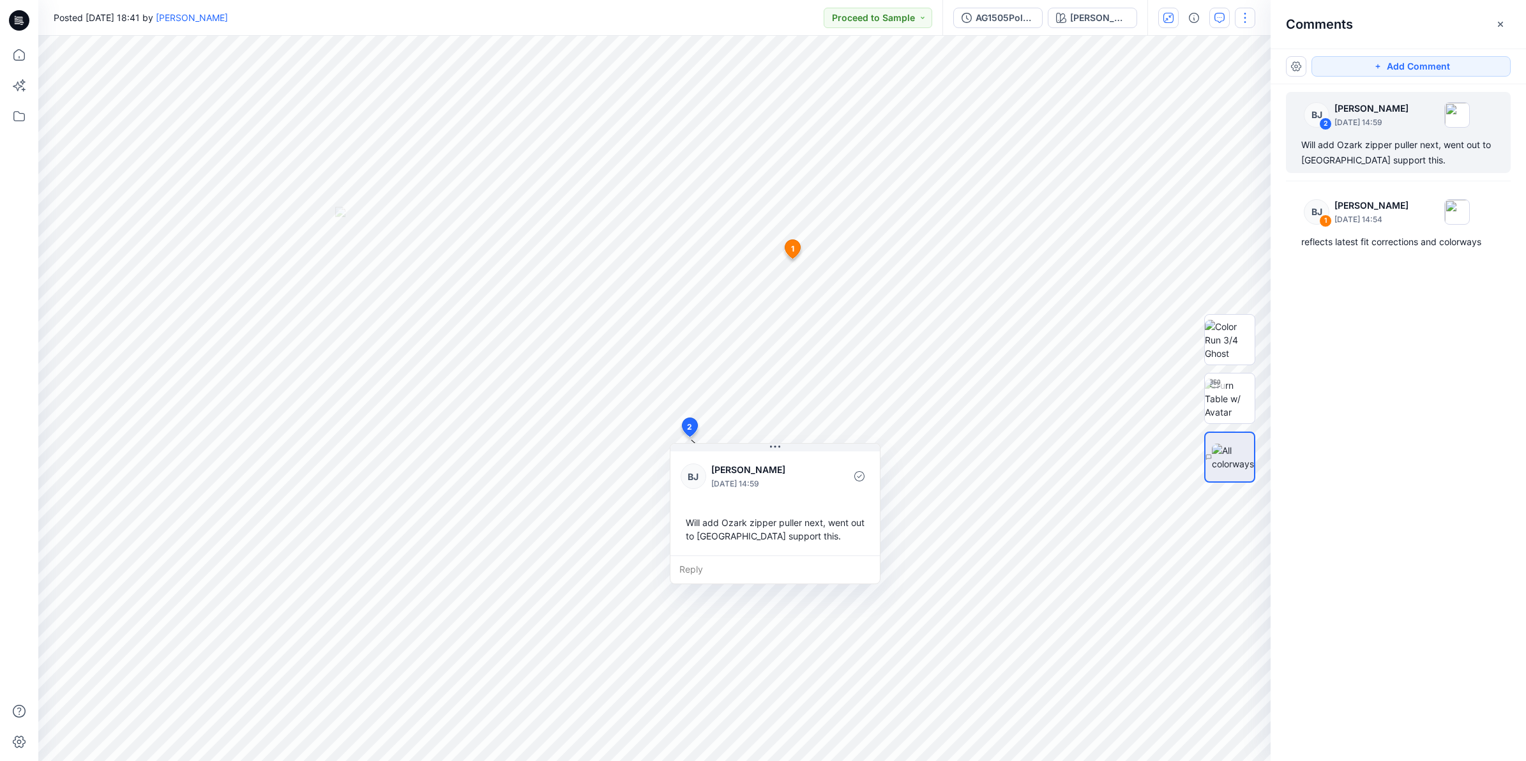
click at [1242, 17] on button "button" at bounding box center [1245, 18] width 20 height 20
click at [1183, 211] on button "View" at bounding box center [1192, 218] width 118 height 24
drag, startPoint x: 1390, startPoint y: 8, endPoint x: 1494, endPoint y: 6, distance: 104.8
click at [1390, 8] on div "Comments" at bounding box center [1398, 24] width 255 height 48
click at [1499, 26] on icon "button" at bounding box center [1500, 24] width 4 height 4
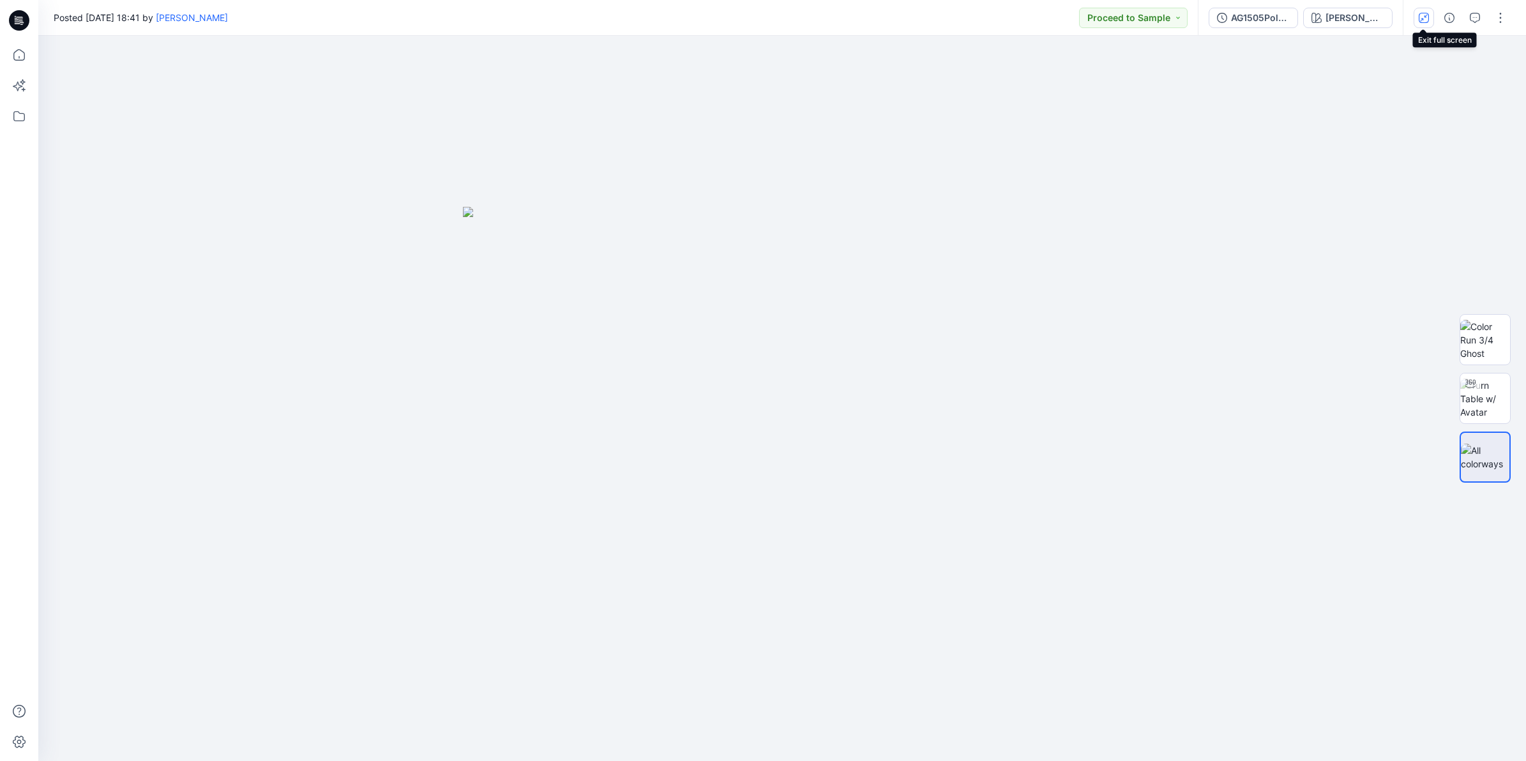
click at [1428, 13] on icon "button" at bounding box center [1424, 18] width 10 height 10
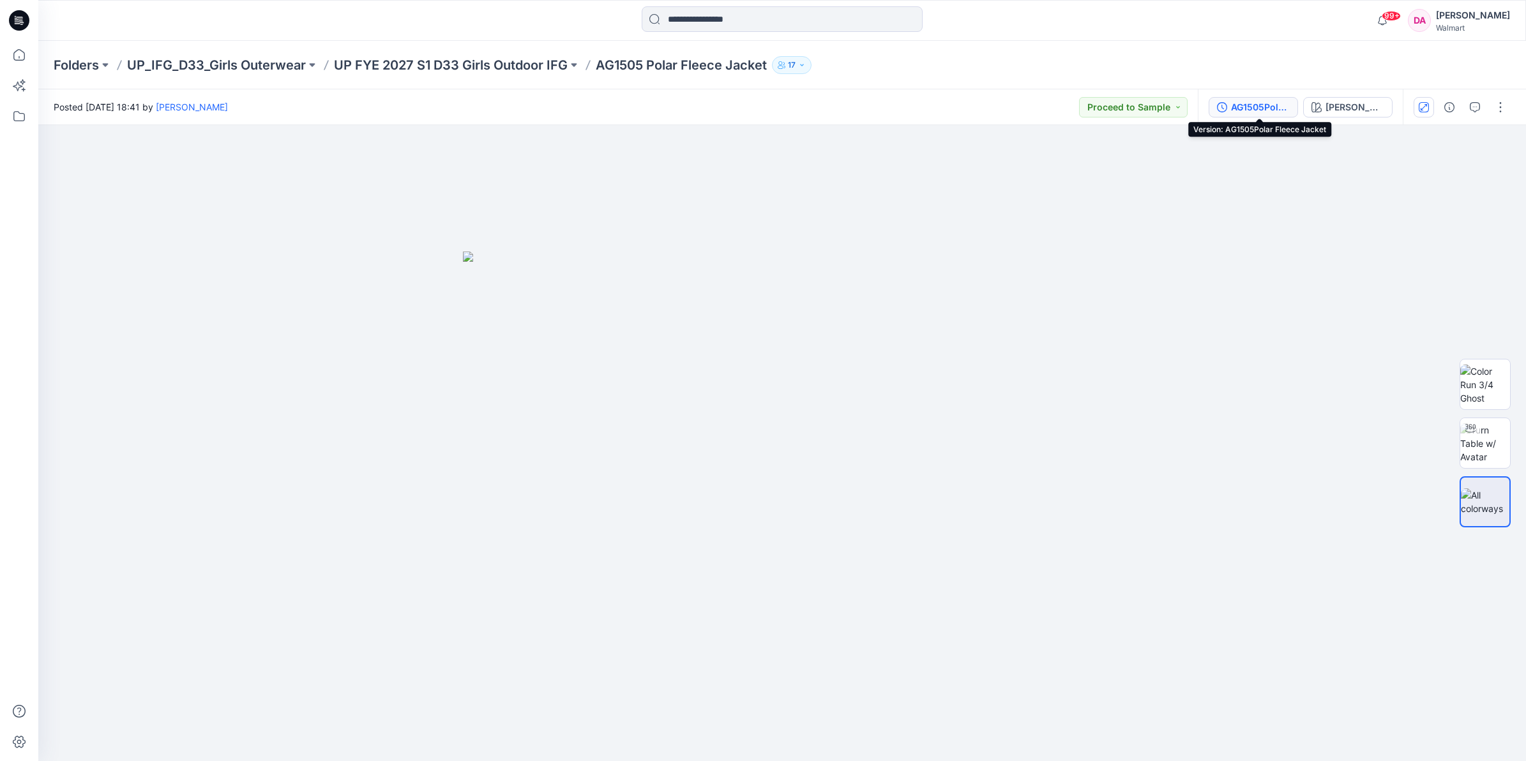
click at [1257, 100] on div "AG1505Polar Fleece Jacket" at bounding box center [1260, 107] width 59 height 14
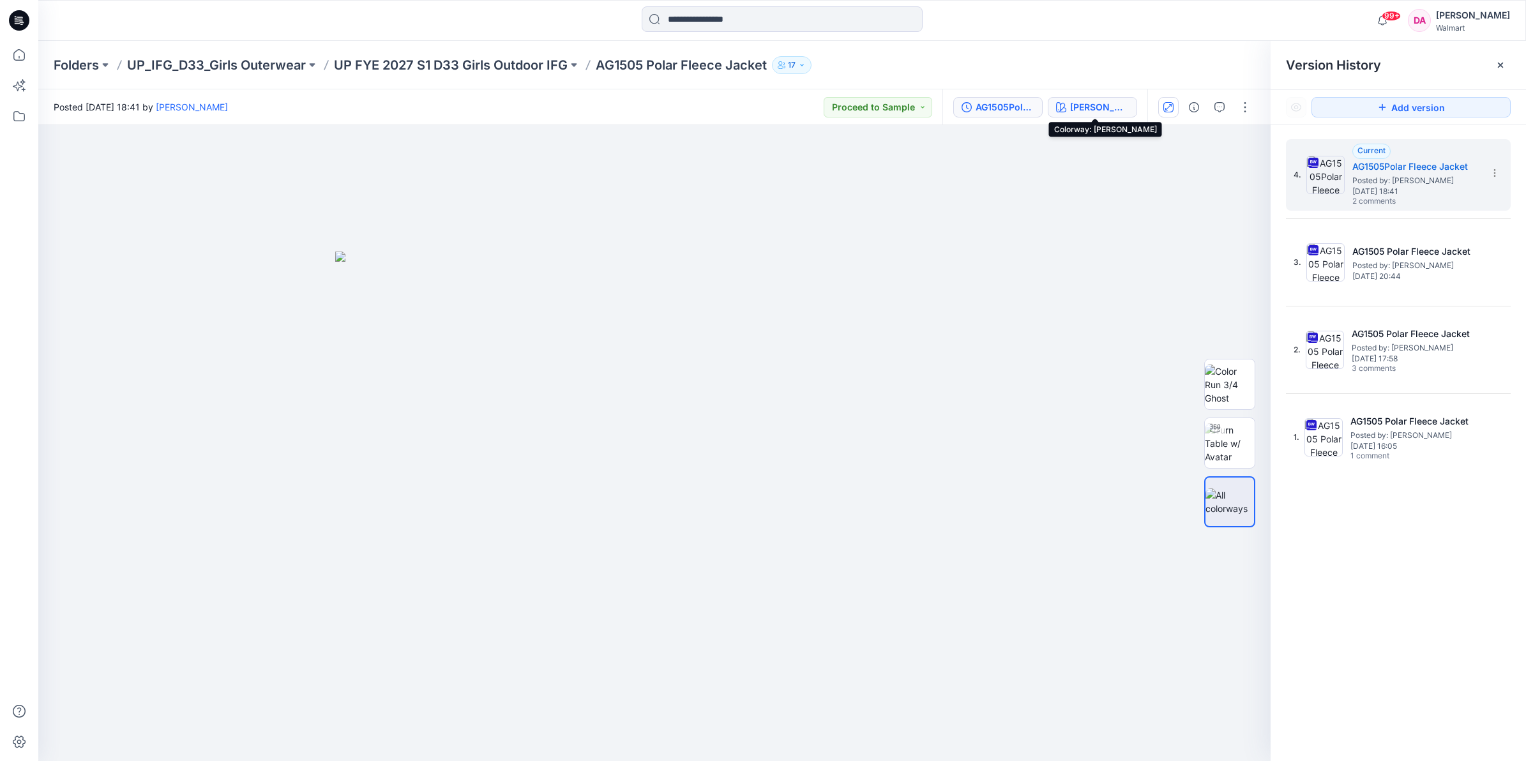
click at [1092, 109] on div "[PERSON_NAME]" at bounding box center [1099, 107] width 59 height 14
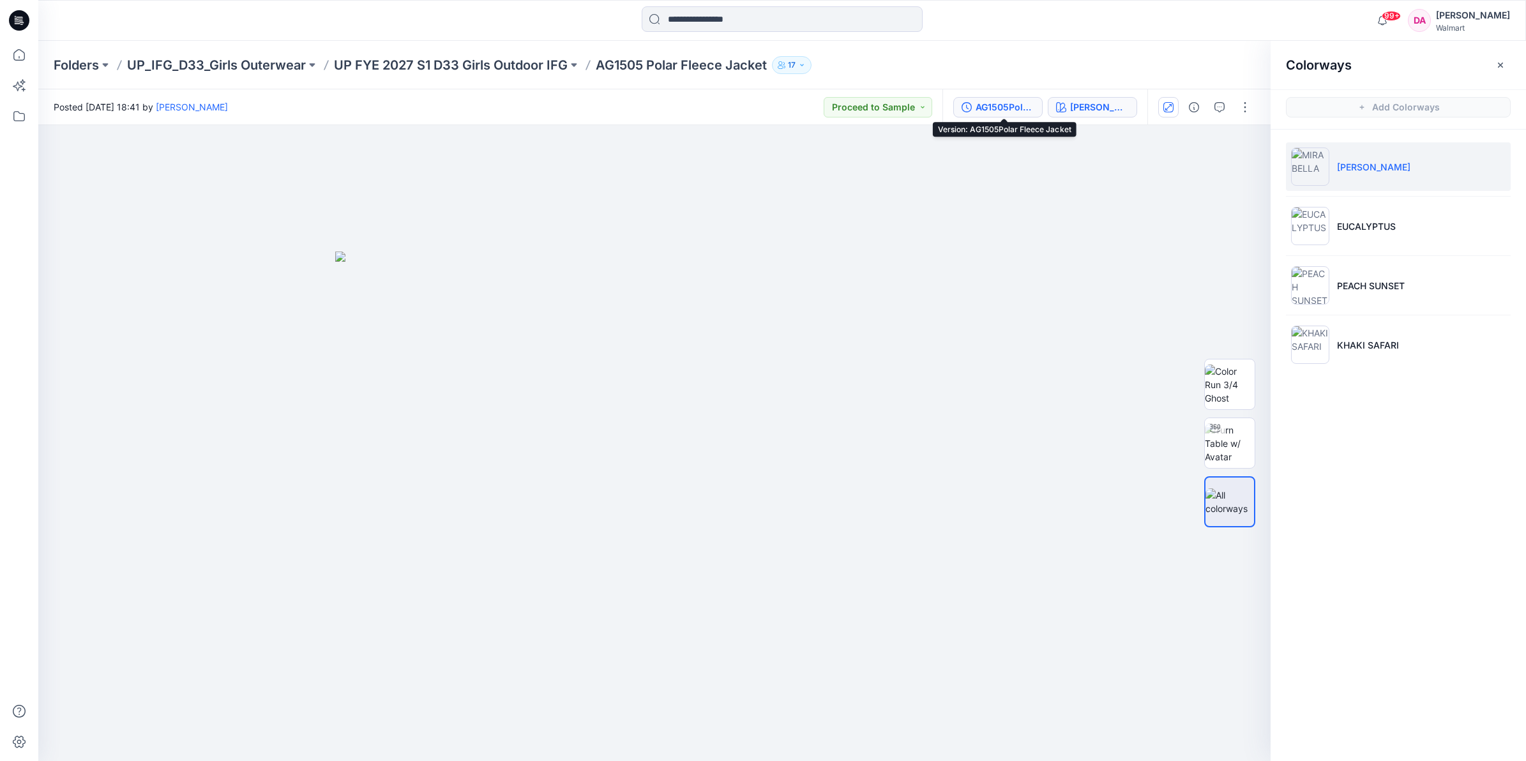
click at [1013, 103] on div "AG1505Polar Fleece Jacket" at bounding box center [1005, 107] width 59 height 14
